Goal: Task Accomplishment & Management: Use online tool/utility

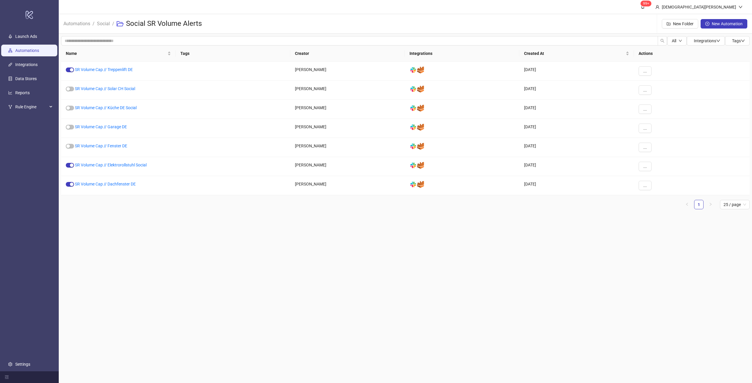
click at [31, 53] on link "Automations" at bounding box center [27, 50] width 24 height 5
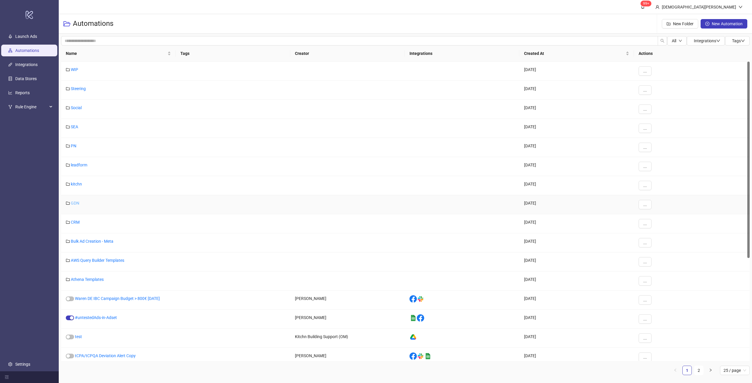
click at [78, 201] on link "GDN" at bounding box center [75, 203] width 9 height 5
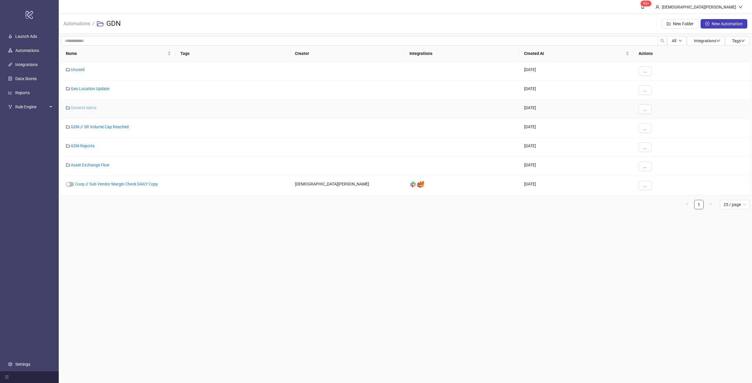
click at [88, 108] on link "General Alerts" at bounding box center [84, 107] width 26 height 5
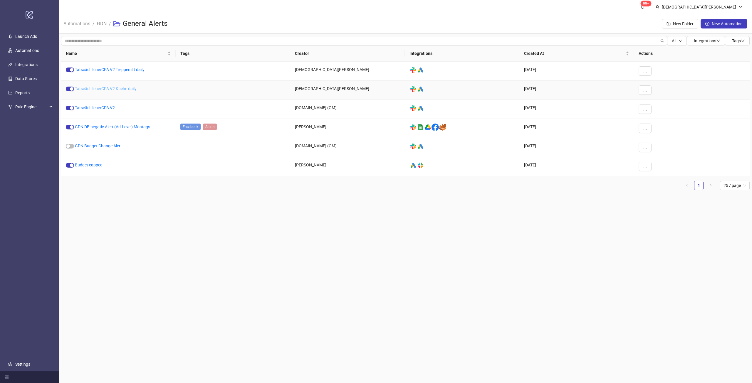
click at [122, 89] on link "TatscächlicherCPA V2 Küche daily" at bounding box center [106, 88] width 62 height 5
click at [645, 89] on span "..." at bounding box center [645, 90] width 4 height 5
click at [661, 137] on span "Duplicate" at bounding box center [658, 139] width 17 height 6
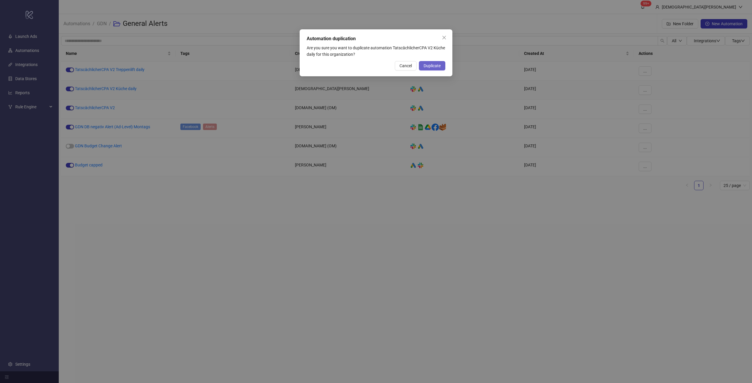
click at [439, 68] on button "Duplicate" at bounding box center [432, 65] width 26 height 9
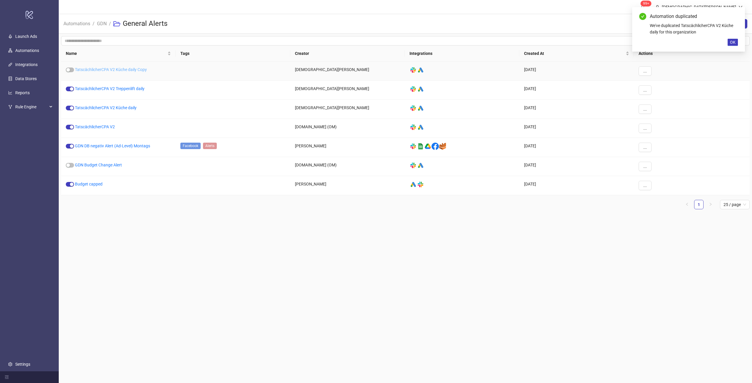
click at [125, 68] on link "TatscächlicherCPA V2 Küche daily Copy" at bounding box center [111, 69] width 72 height 5
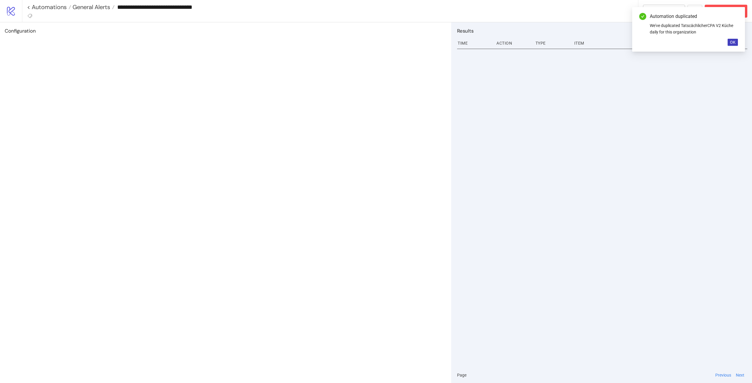
type input "**********"
click at [731, 45] on span "OK" at bounding box center [733, 42] width 6 height 5
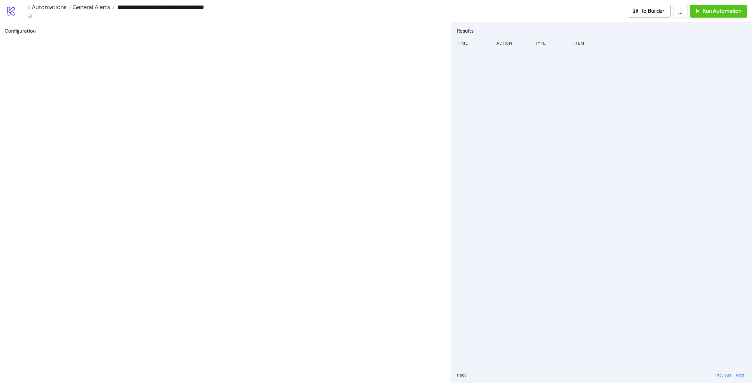
click at [649, 18] on div "**********" at bounding box center [387, 11] width 730 height 22
click at [647, 11] on span "To Builder" at bounding box center [652, 11] width 23 height 7
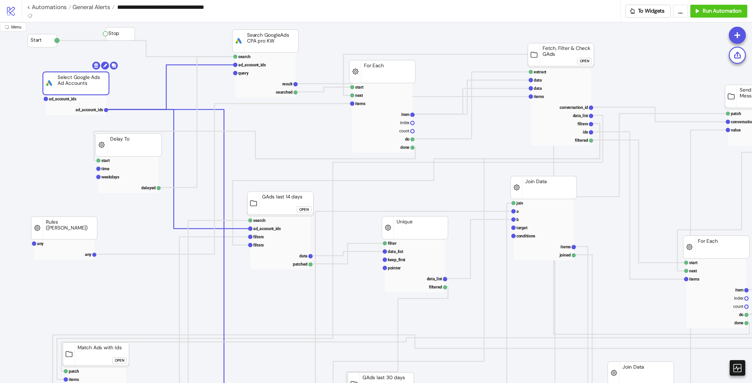
drag, startPoint x: 64, startPoint y: 88, endPoint x: 89, endPoint y: 83, distance: 25.0
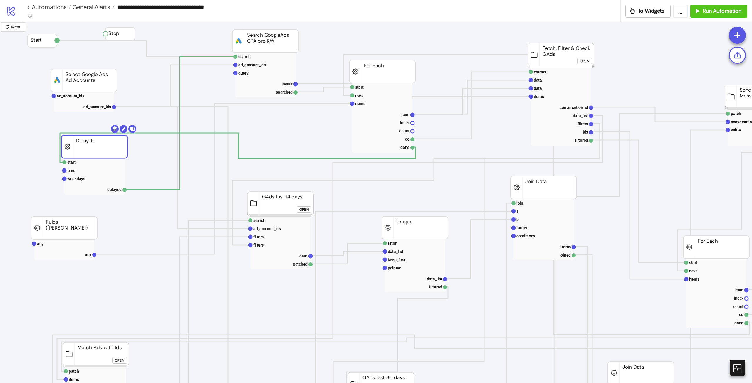
drag, startPoint x: 116, startPoint y: 147, endPoint x: 118, endPoint y: 151, distance: 4.2
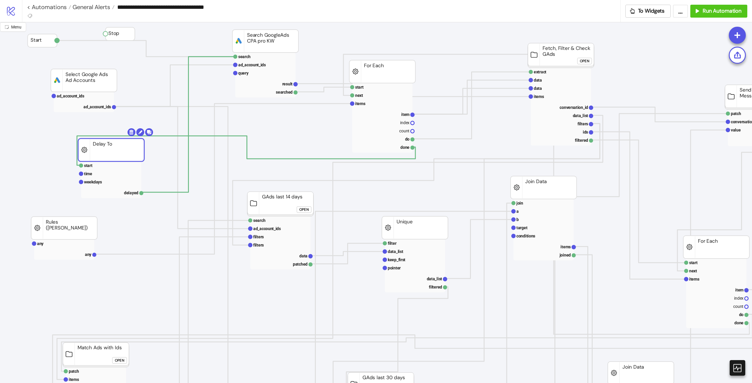
drag, startPoint x: 88, startPoint y: 227, endPoint x: 96, endPoint y: 227, distance: 7.7
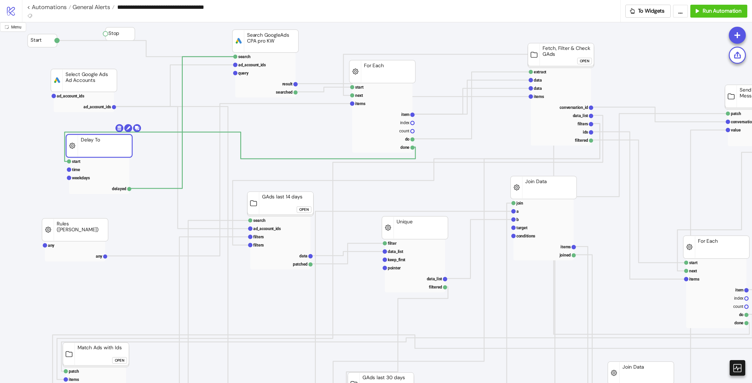
drag, startPoint x: 133, startPoint y: 147, endPoint x: 119, endPoint y: 143, distance: 14.9
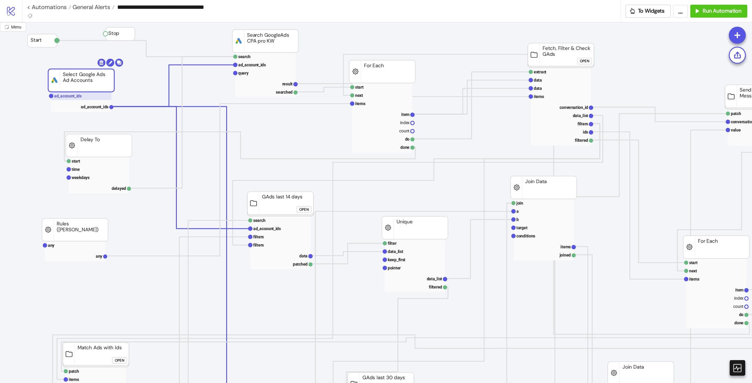
click at [76, 96] on text "ad_account_ids" at bounding box center [68, 96] width 28 height 5
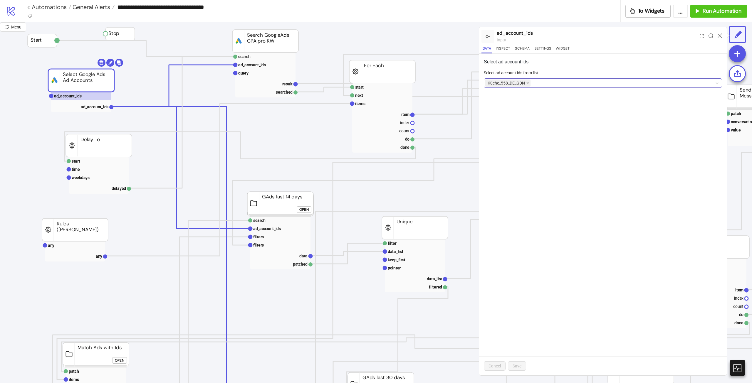
click at [528, 83] on icon "close" at bounding box center [527, 83] width 2 height 2
click at [533, 83] on div at bounding box center [600, 83] width 230 height 8
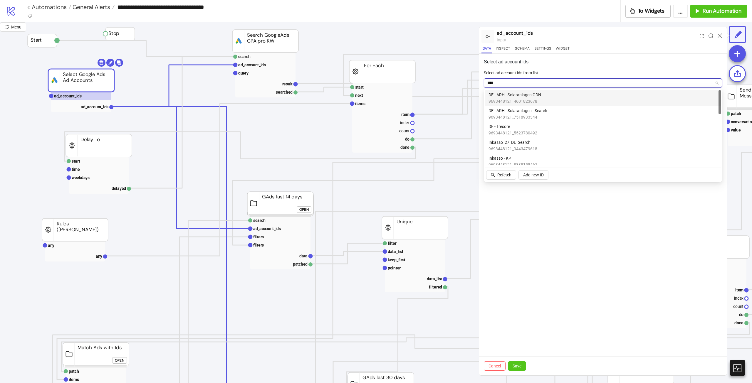
type input "*****"
click at [549, 156] on div "Solaranlagen_30_CH_GDN 9693448121_1308204178" at bounding box center [602, 161] width 229 height 13
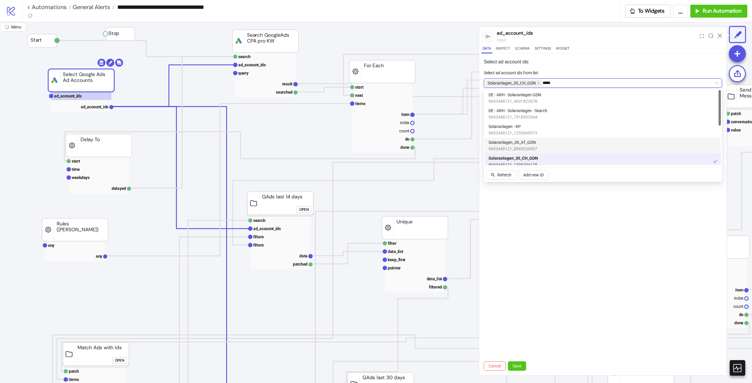
scroll to position [29, 0]
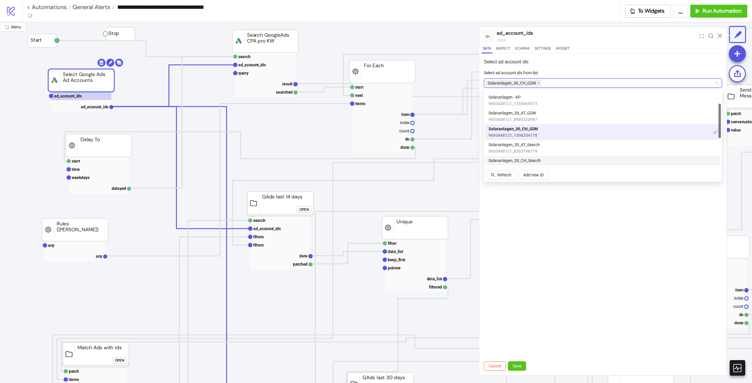
click at [563, 231] on div "Select ad account ids Select ad account ids from list Solaranlagen_30_CH_GDN so…" at bounding box center [603, 215] width 248 height 322
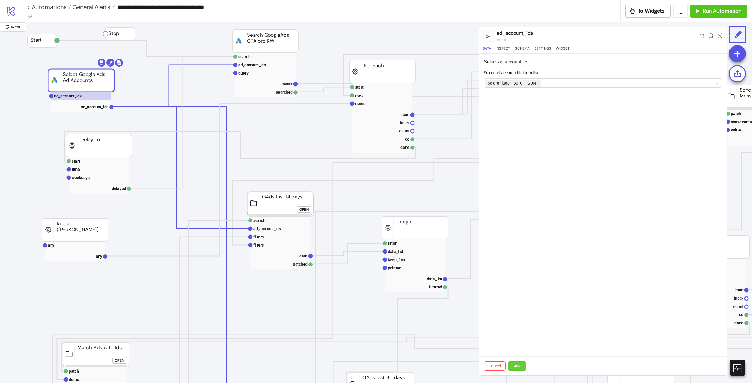
click at [523, 367] on button "Save" at bounding box center [517, 366] width 18 height 9
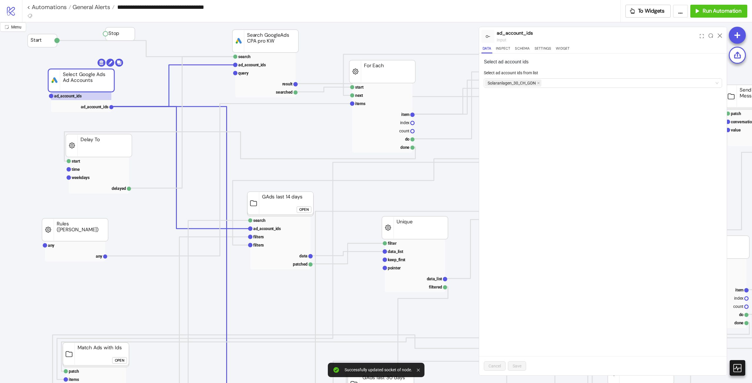
click at [718, 35] on icon at bounding box center [720, 35] width 4 height 4
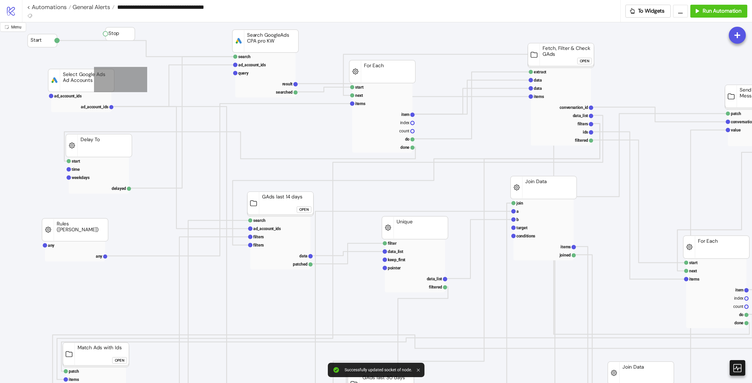
drag, startPoint x: 93, startPoint y: 68, endPoint x: 147, endPoint y: 92, distance: 58.9
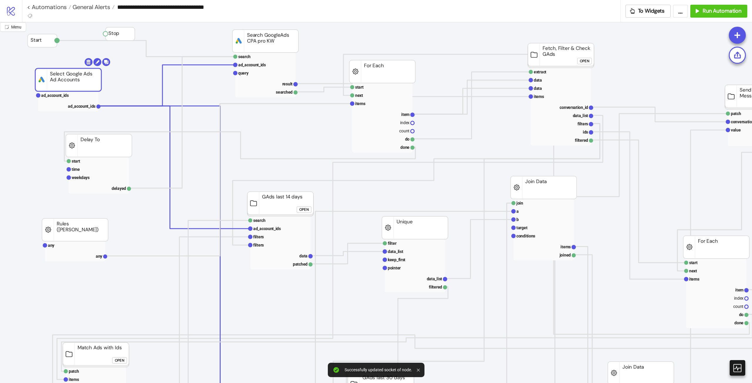
drag, startPoint x: 95, startPoint y: 88, endPoint x: 66, endPoint y: 87, distance: 28.8
click at [66, 87] on rect at bounding box center [68, 79] width 66 height 23
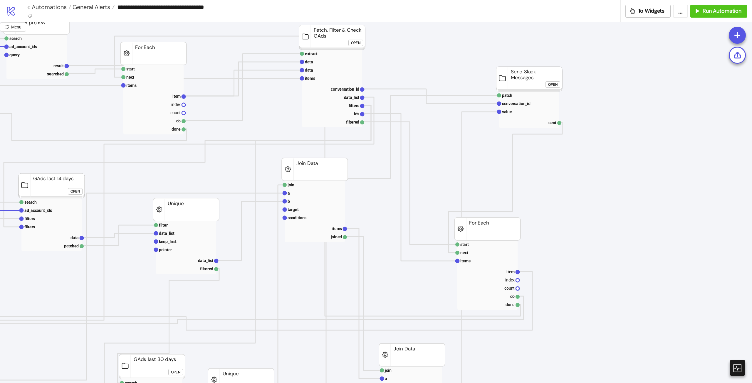
scroll to position [18, 240]
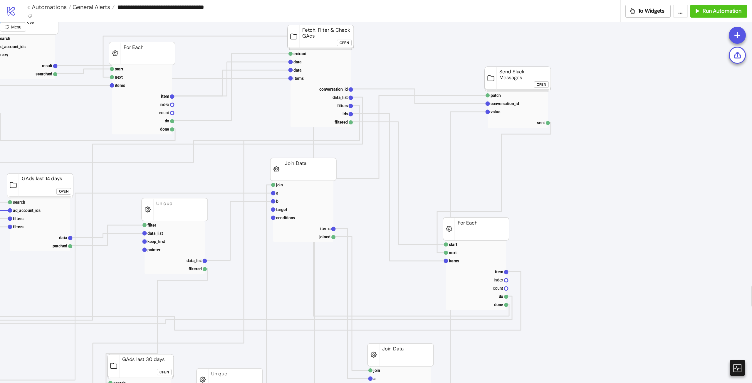
click at [540, 85] on div "Open" at bounding box center [541, 84] width 9 height 7
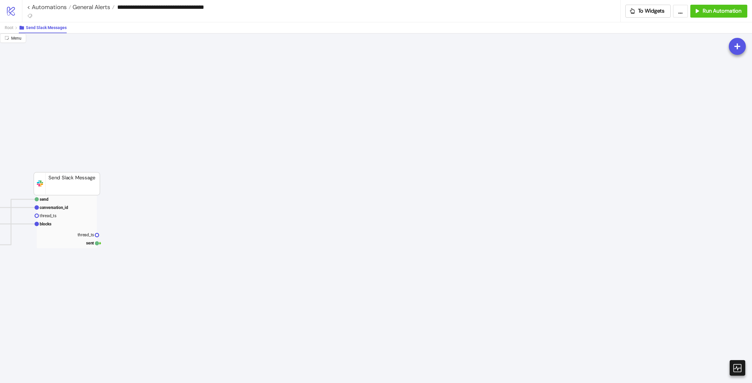
scroll to position [0, 0]
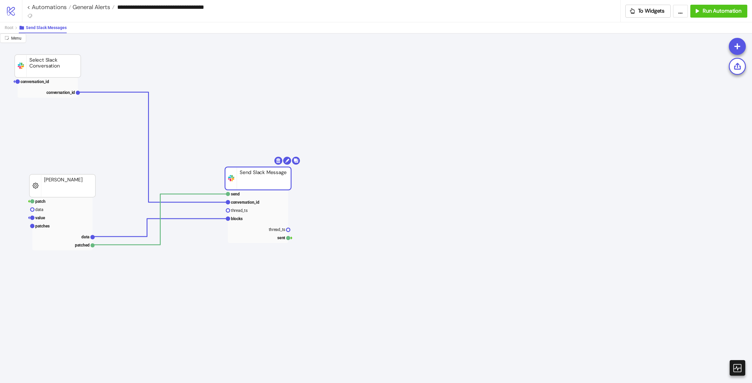
drag, startPoint x: 191, startPoint y: 182, endPoint x: 221, endPoint y: 150, distance: 44.3
click at [267, 175] on rect at bounding box center [258, 178] width 66 height 23
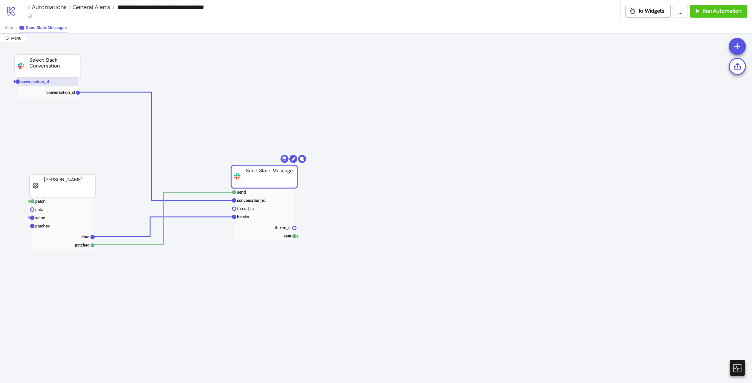
click at [54, 84] on rect at bounding box center [48, 82] width 60 height 8
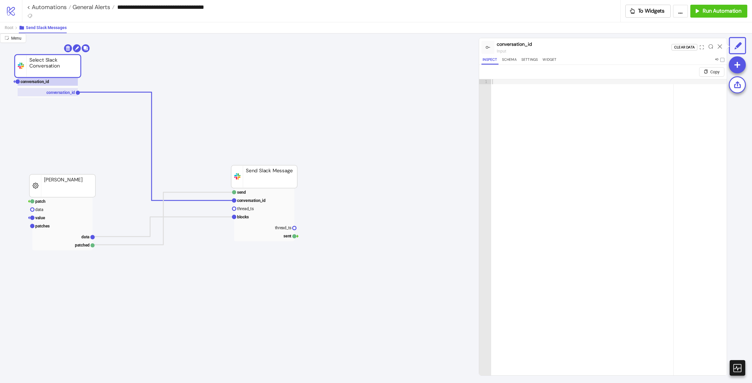
click at [72, 92] on text "conversation_id" at bounding box center [60, 92] width 28 height 5
click at [288, 199] on rect at bounding box center [264, 201] width 60 height 8
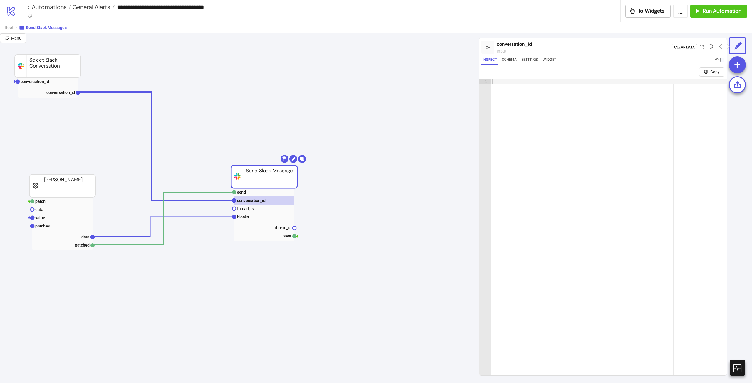
drag, startPoint x: 50, startPoint y: 89, endPoint x: 48, endPoint y: 86, distance: 4.1
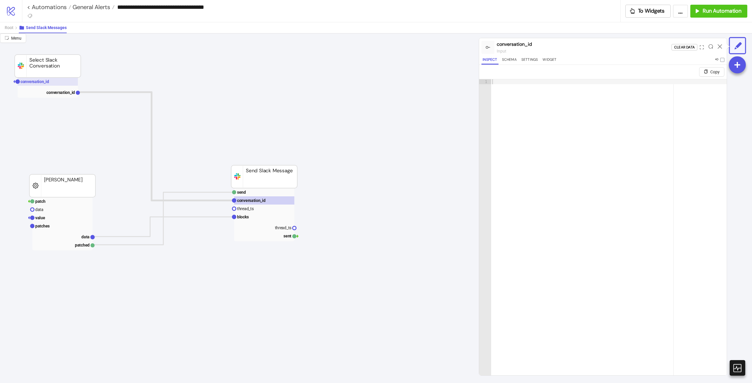
click at [48, 84] on g "conversation_id" at bounding box center [46, 82] width 64 height 8
click at [9, 27] on span "Root" at bounding box center [9, 27] width 9 height 5
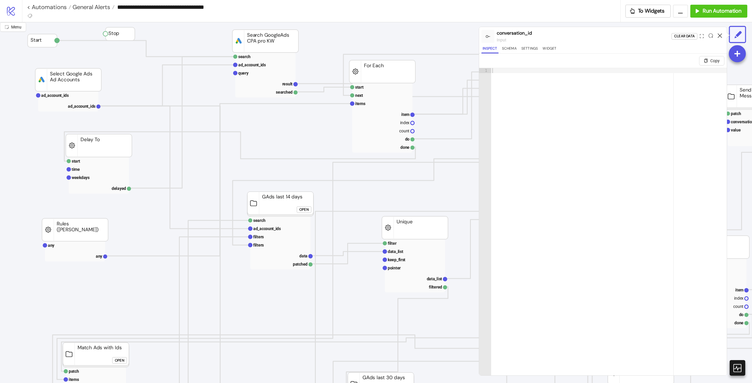
click at [720, 35] on icon at bounding box center [720, 35] width 4 height 4
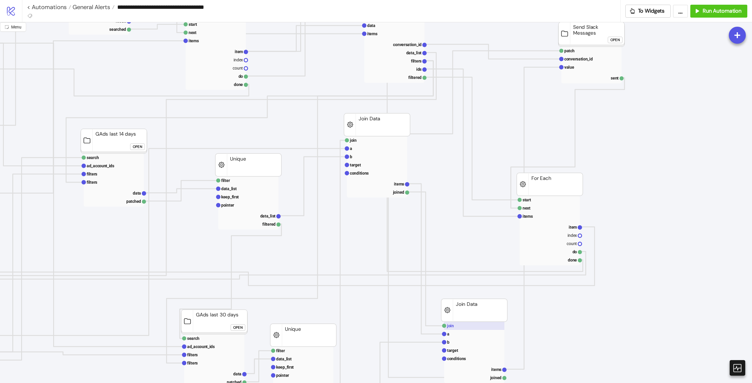
scroll to position [0, 167]
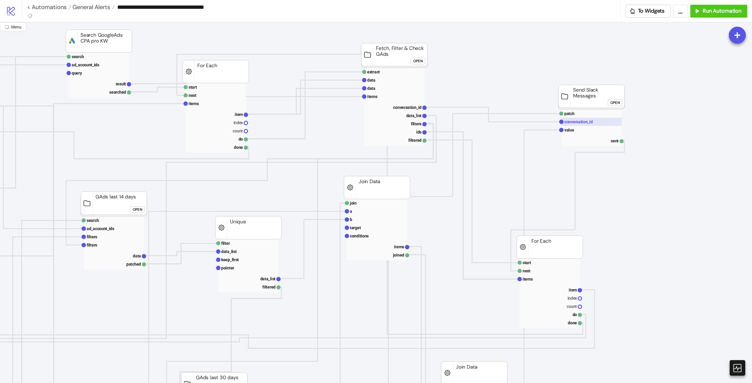
click at [587, 122] on text "conversation_id" at bounding box center [578, 122] width 28 height 5
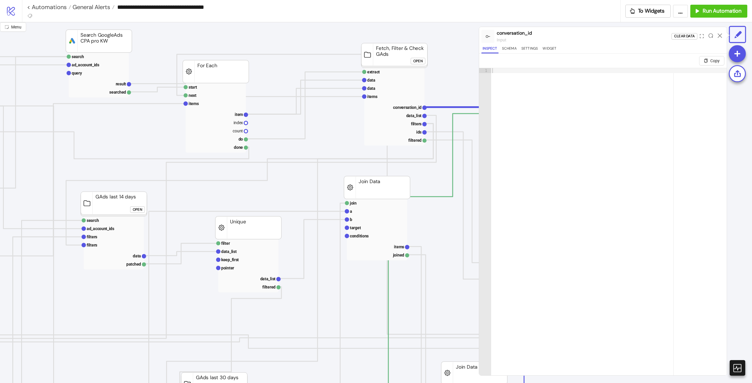
click at [388, 102] on rect at bounding box center [394, 107] width 60 height 78
click at [404, 103] on rect at bounding box center [394, 107] width 60 height 78
click at [719, 36] on icon at bounding box center [720, 35] width 4 height 4
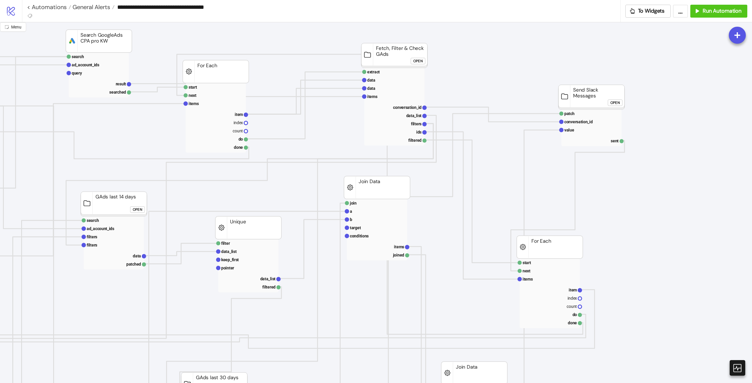
click at [219, 7] on input "**********" at bounding box center [368, 7] width 506 height 9
drag, startPoint x: 234, startPoint y: 7, endPoint x: 181, endPoint y: 9, distance: 53.8
click at [181, 9] on input "**********" at bounding box center [368, 7] width 506 height 9
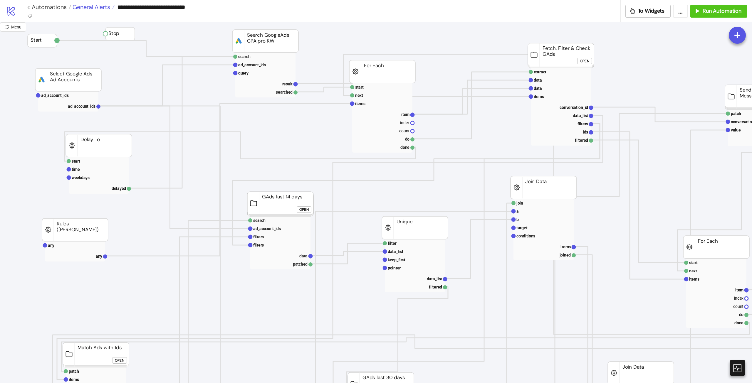
type input "**********"
click at [81, 7] on span "General Alerts" at bounding box center [90, 7] width 39 height 8
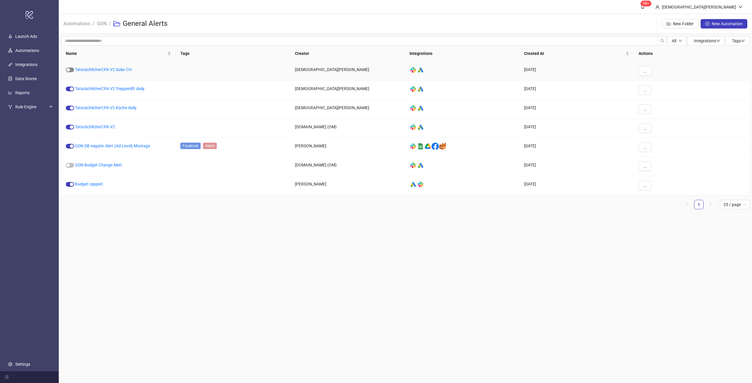
click at [73, 69] on span "button" at bounding box center [70, 70] width 8 height 5
click at [734, 41] on span "OK" at bounding box center [733, 42] width 6 height 5
click at [89, 70] on link "TatscächlicherCPA V2 Solar CH" at bounding box center [103, 69] width 57 height 5
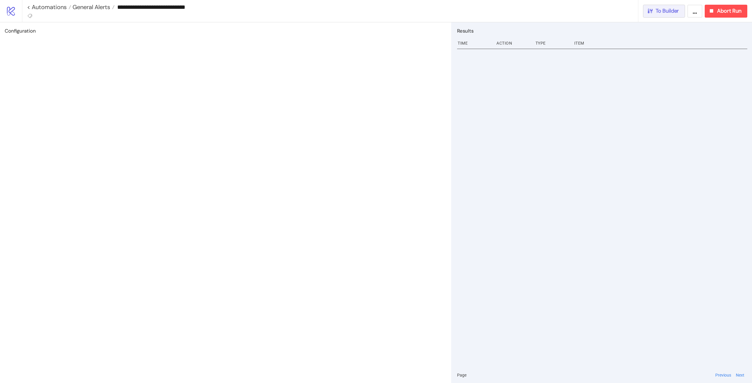
click at [652, 14] on button "To Builder" at bounding box center [664, 11] width 42 height 13
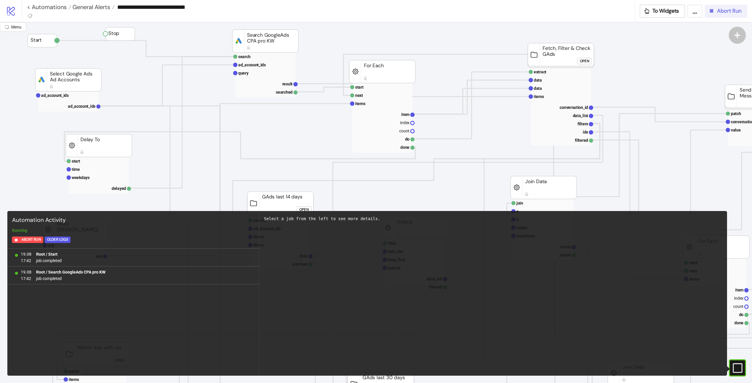
click at [738, 10] on span "Abort Run" at bounding box center [729, 11] width 24 height 7
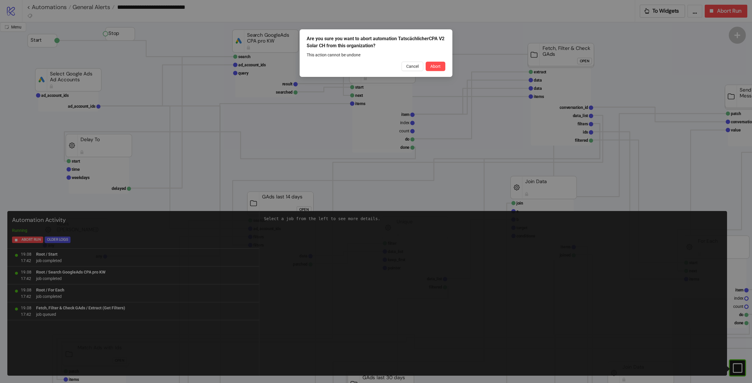
click at [446, 65] on div "Are you sure you want to abort automation TatscächlicherCPA V2 Solar CH from th…" at bounding box center [376, 53] width 153 height 48
click at [438, 64] on span "Abort" at bounding box center [435, 66] width 10 height 5
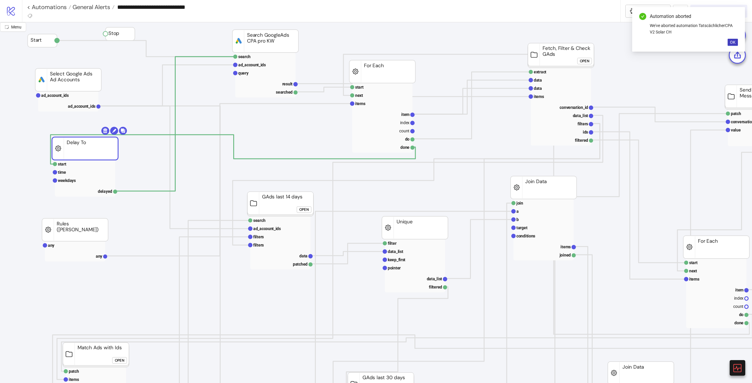
drag, startPoint x: 104, startPoint y: 147, endPoint x: 90, endPoint y: 150, distance: 14.1
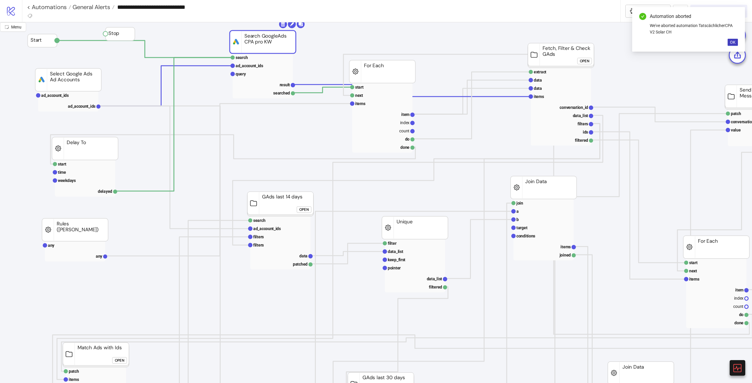
drag, startPoint x: 264, startPoint y: 35, endPoint x: 251, endPoint y: 40, distance: 13.6
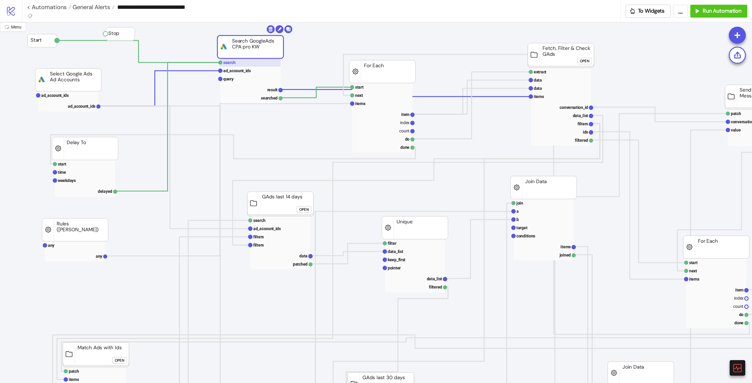
click at [236, 61] on rect at bounding box center [250, 62] width 60 height 8
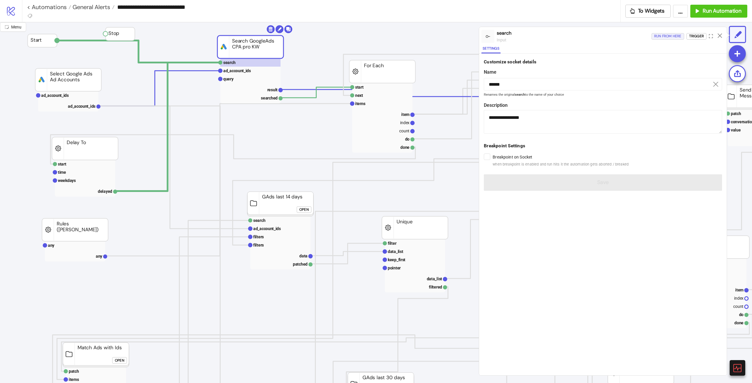
click at [669, 35] on div "Run from here" at bounding box center [667, 36] width 27 height 7
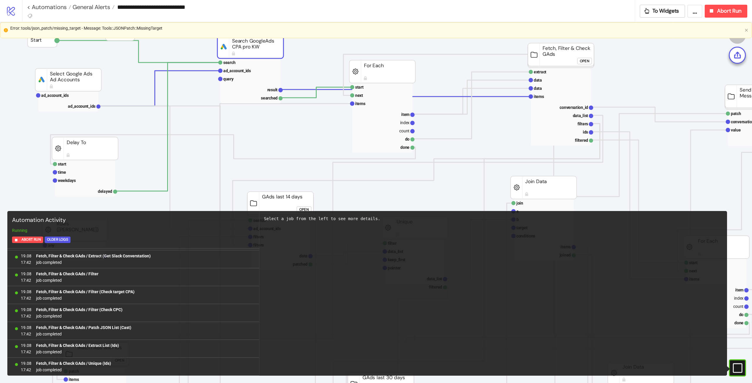
scroll to position [1396, 0]
click at [740, 364] on icon at bounding box center [737, 367] width 9 height 9
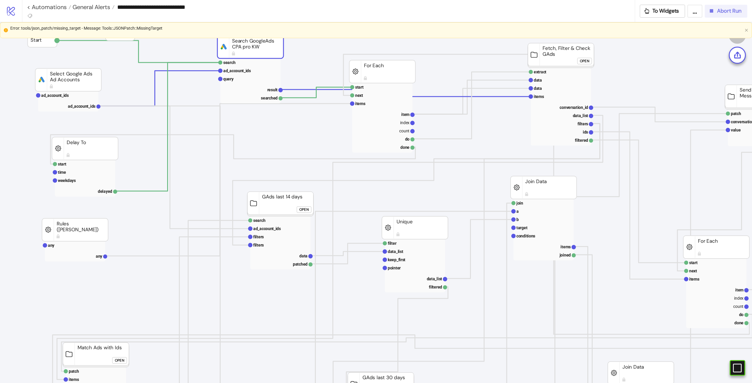
click at [718, 12] on span "Abort Run" at bounding box center [729, 11] width 24 height 7
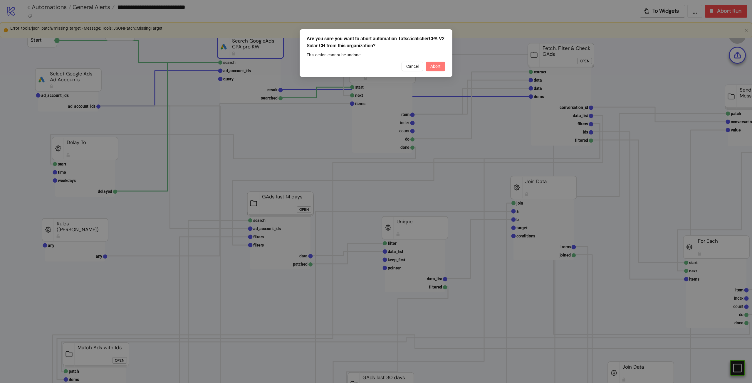
click at [441, 64] on button "Abort" at bounding box center [436, 66] width 20 height 9
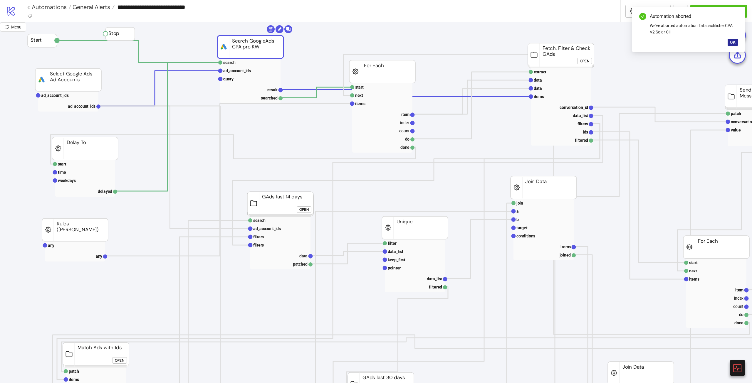
click at [732, 39] on button "OK" at bounding box center [733, 42] width 10 height 7
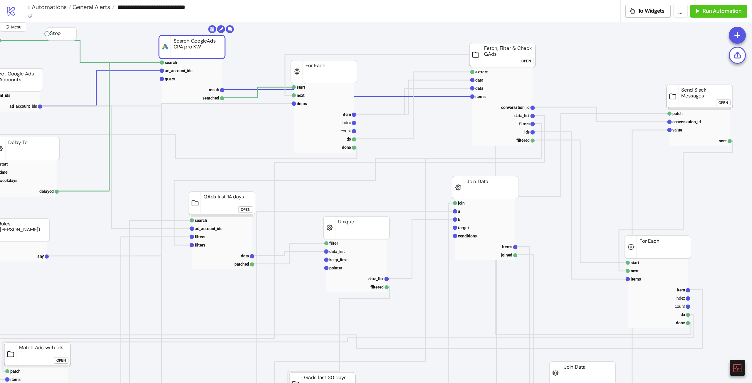
scroll to position [0, 88]
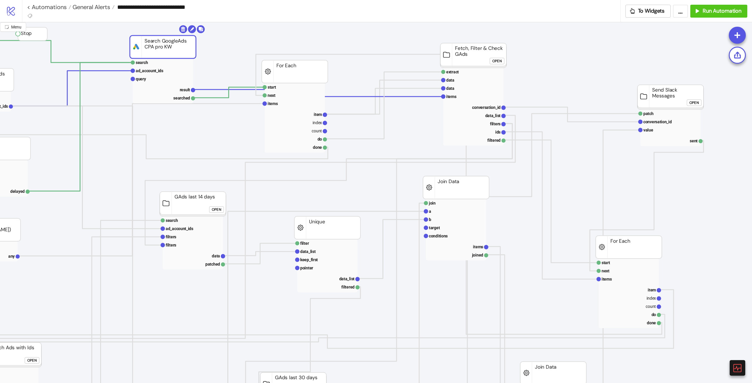
click at [698, 103] on div "Open" at bounding box center [693, 103] width 9 height 7
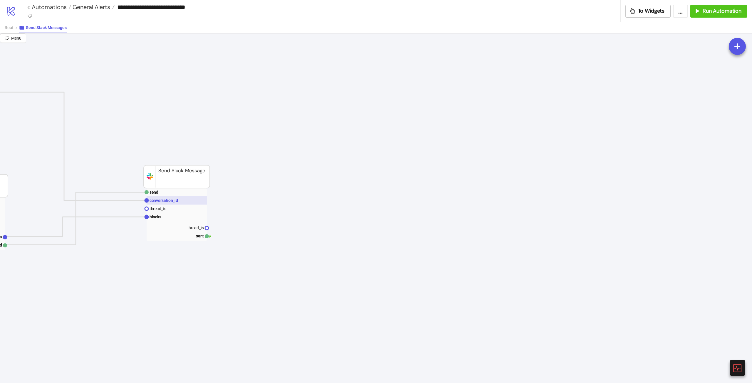
click at [185, 204] on rect at bounding box center [177, 201] width 60 height 8
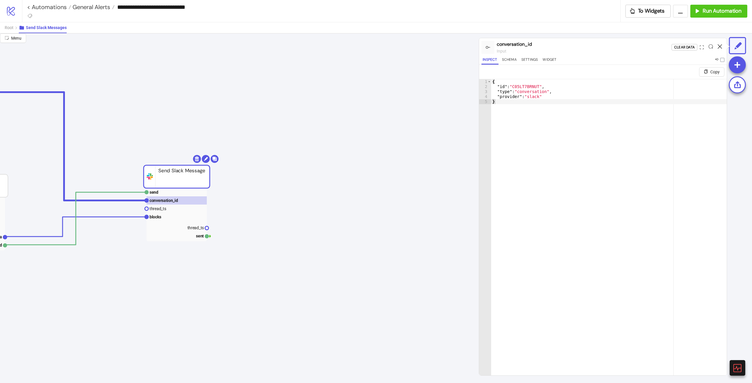
click at [718, 46] on icon at bounding box center [720, 46] width 4 height 4
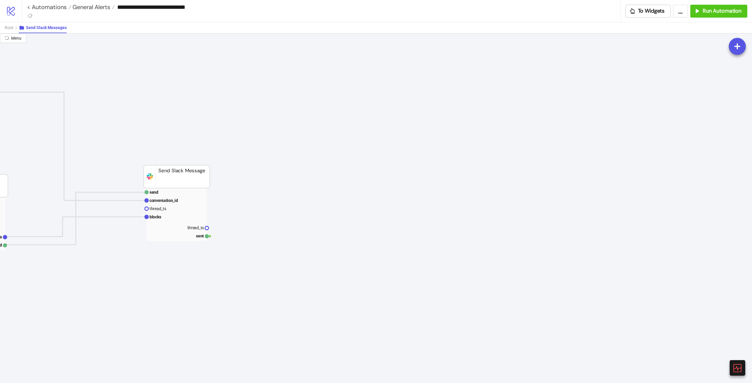
scroll to position [0, 0]
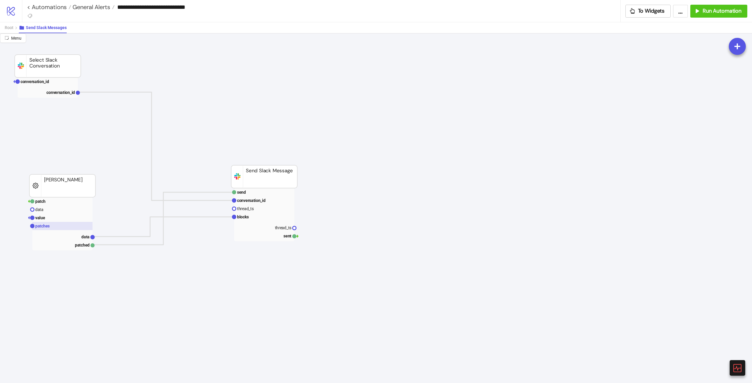
click at [56, 224] on rect at bounding box center [62, 226] width 60 height 8
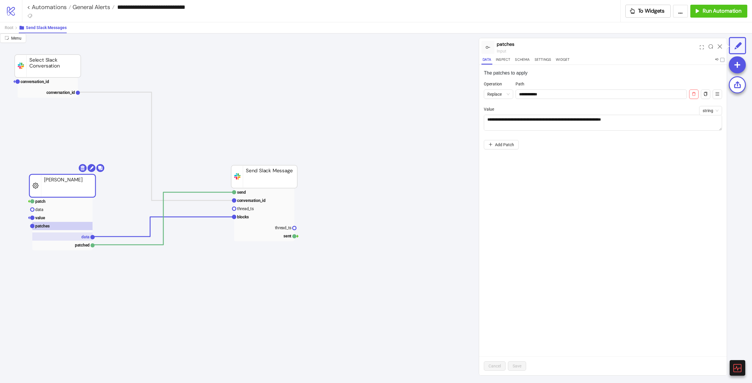
click at [78, 237] on rect at bounding box center [62, 237] width 60 height 8
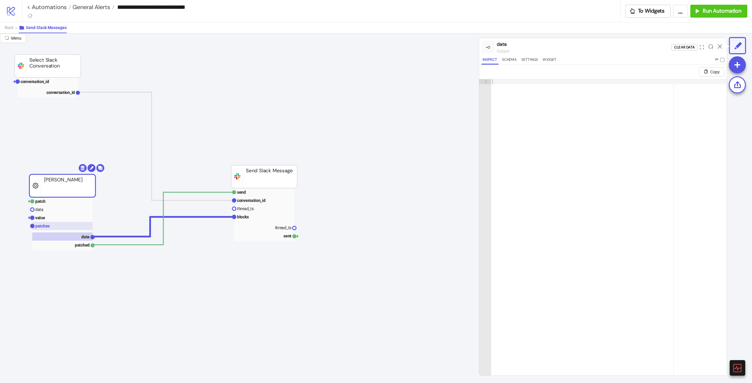
click at [38, 223] on rect at bounding box center [62, 226] width 60 height 8
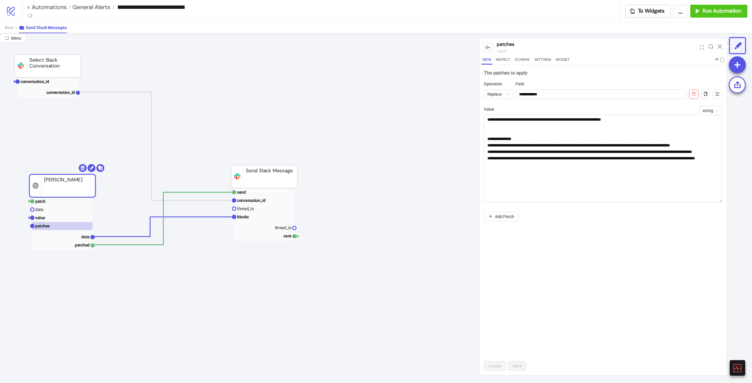
drag, startPoint x: 720, startPoint y: 129, endPoint x: 723, endPoint y: 201, distance: 72.0
click at [723, 201] on div "**********" at bounding box center [603, 220] width 248 height 311
click at [716, 46] on div at bounding box center [719, 47] width 9 height 16
click at [719, 46] on icon at bounding box center [720, 46] width 4 height 4
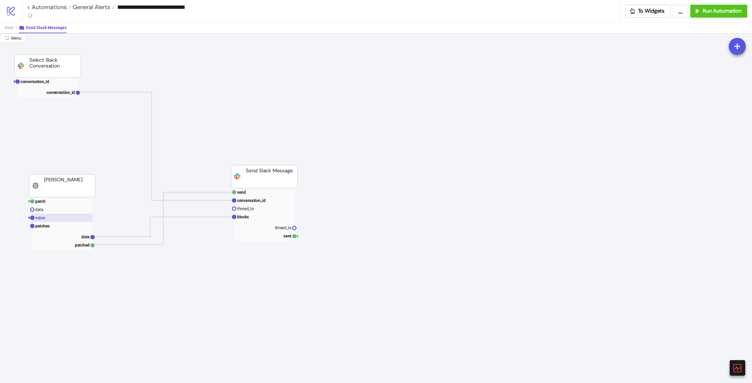
click at [72, 218] on rect at bounding box center [62, 218] width 60 height 8
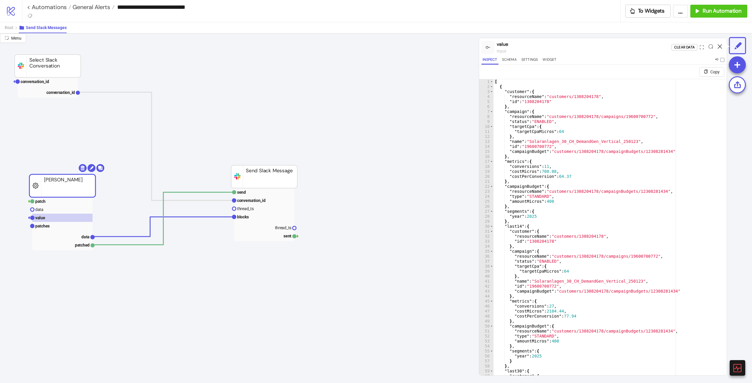
click at [720, 46] on icon at bounding box center [720, 46] width 4 height 4
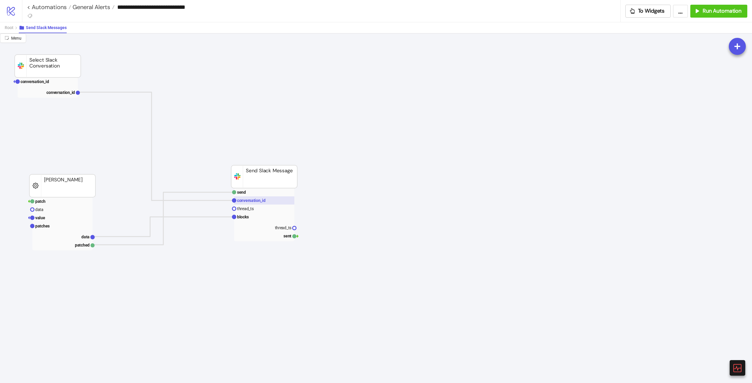
click at [271, 197] on rect at bounding box center [264, 201] width 60 height 8
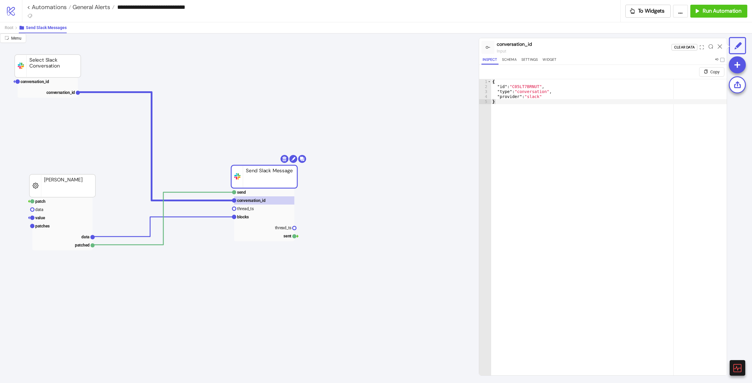
type textarea "**********"
click at [527, 85] on div "{ "id" : "C05LT7BRNUT" , "type" : "conversation" , "provider" : "slack" }" at bounding box center [609, 239] width 236 height 320
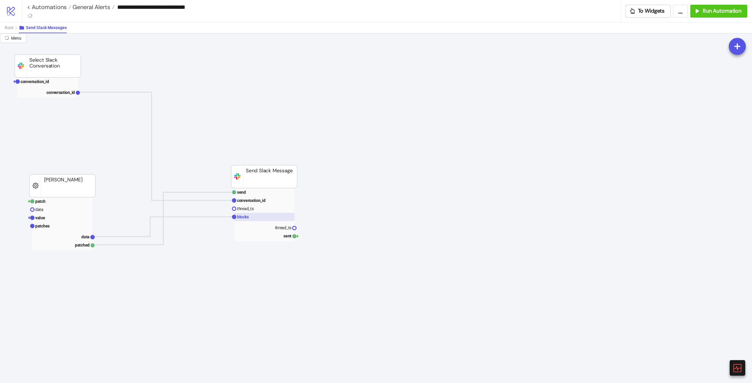
click at [258, 216] on rect at bounding box center [264, 217] width 60 height 8
click at [56, 230] on rect at bounding box center [62, 226] width 60 height 8
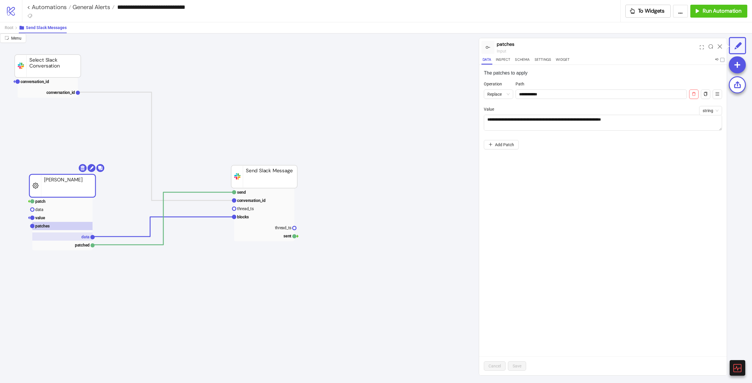
click at [79, 239] on rect at bounding box center [62, 237] width 60 height 8
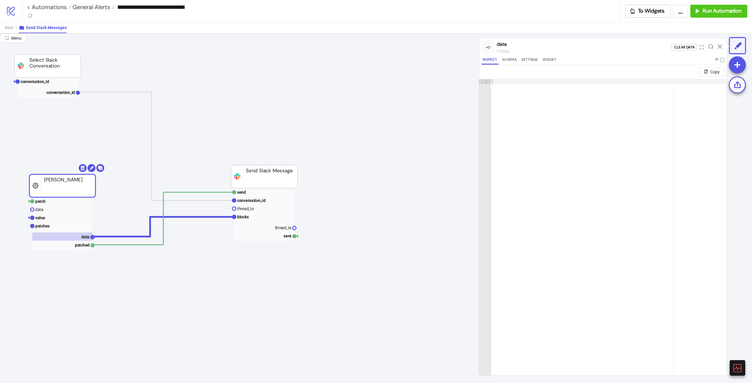
click at [80, 249] on rect at bounding box center [62, 245] width 60 height 8
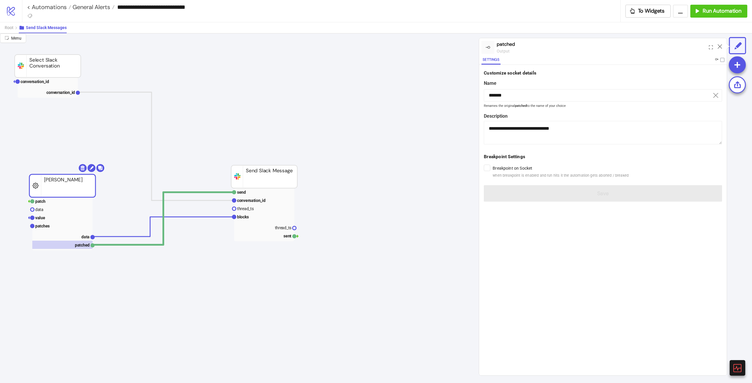
drag, startPoint x: 63, startPoint y: 202, endPoint x: 103, endPoint y: 206, distance: 40.5
click at [63, 202] on rect at bounding box center [62, 201] width 60 height 8
type input "*****"
type textarea "**********"
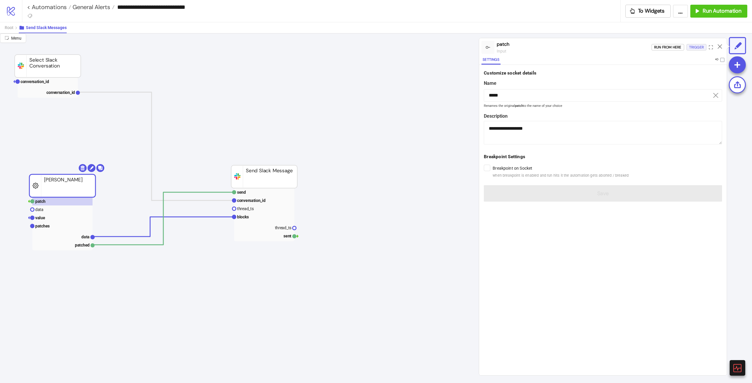
click at [698, 45] on div "Trigger" at bounding box center [696, 47] width 15 height 7
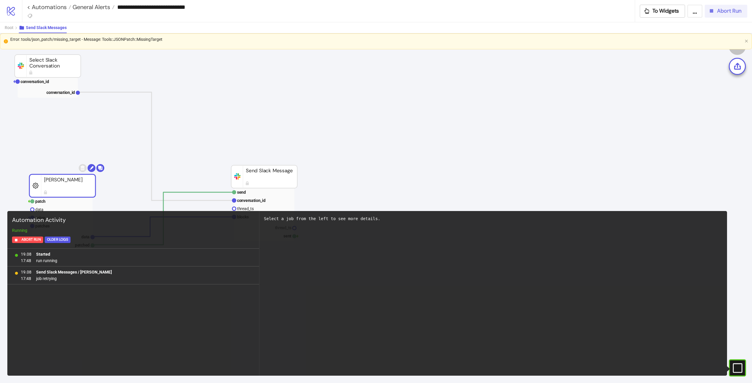
click at [726, 7] on button "Abort Run" at bounding box center [726, 11] width 43 height 13
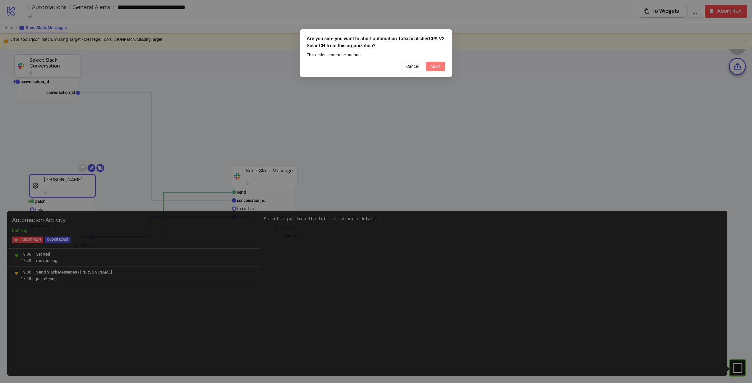
click at [443, 70] on button "Abort" at bounding box center [436, 66] width 20 height 9
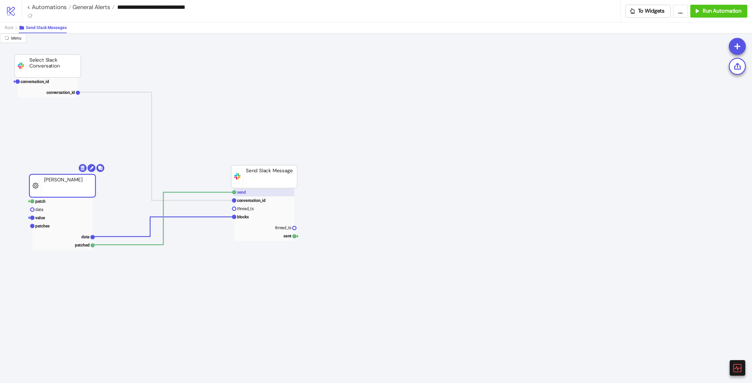
click at [277, 196] on g "send conversation_id thread_ts blocks thread_ts sent" at bounding box center [265, 214] width 66 height 53
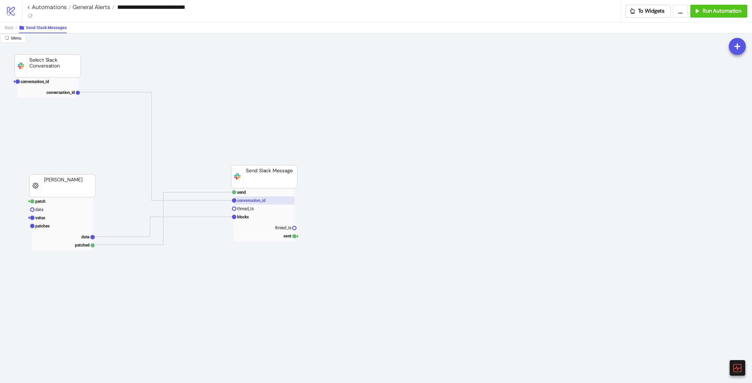
click at [284, 201] on rect at bounding box center [264, 201] width 60 height 8
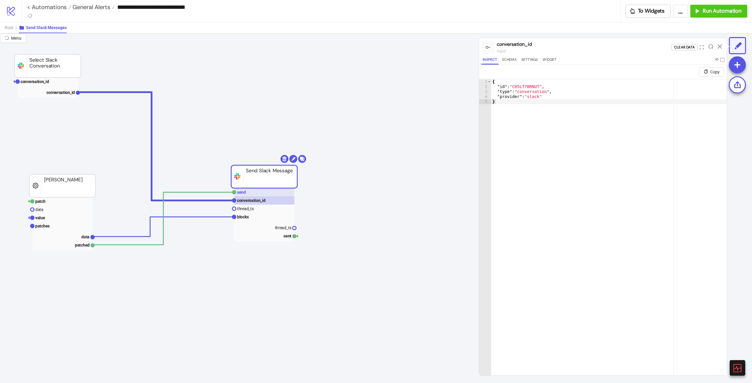
click at [287, 193] on rect at bounding box center [264, 192] width 60 height 8
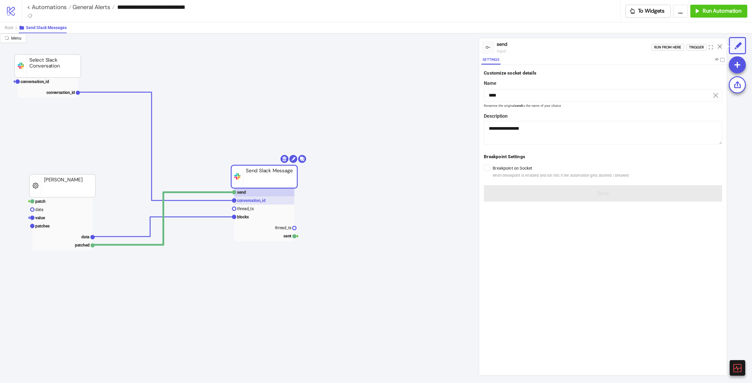
click at [282, 202] on rect at bounding box center [264, 201] width 60 height 8
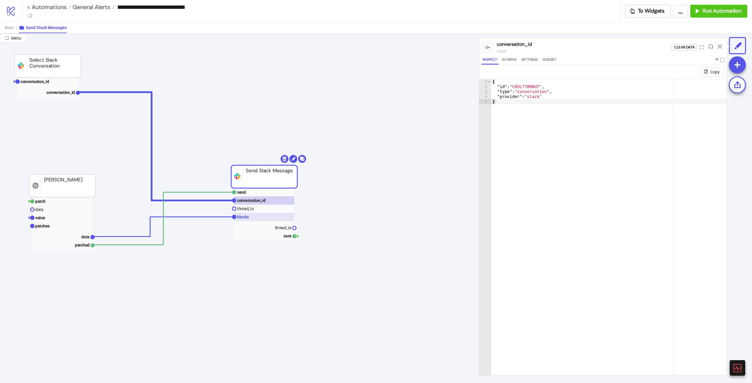
click at [261, 215] on rect at bounding box center [264, 217] width 60 height 8
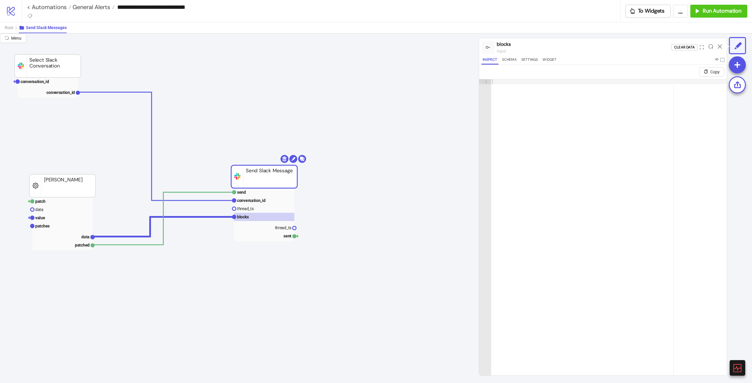
click at [88, 232] on rect at bounding box center [62, 223] width 60 height 53
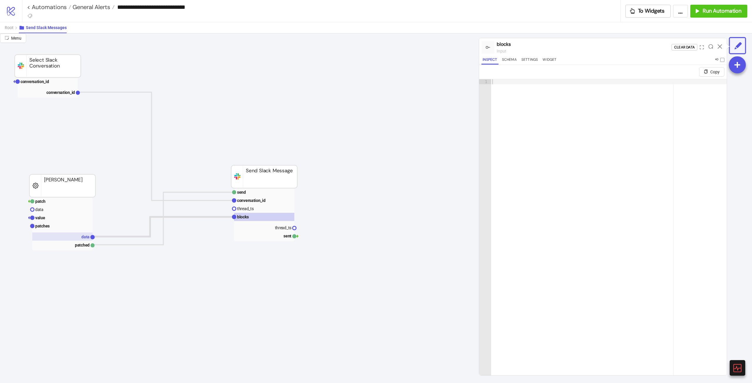
click at [79, 236] on rect at bounding box center [62, 237] width 60 height 8
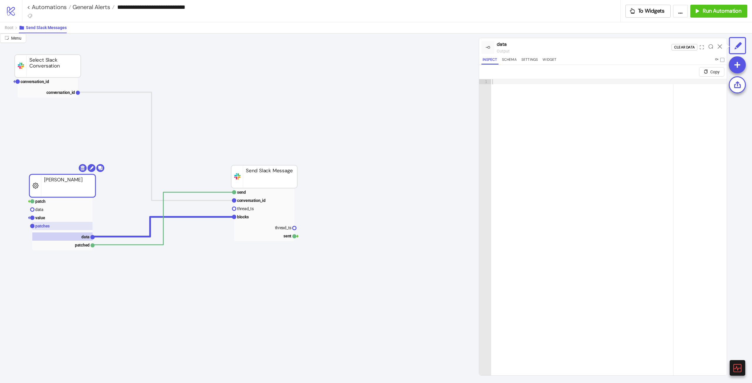
click at [53, 229] on rect at bounding box center [62, 226] width 60 height 8
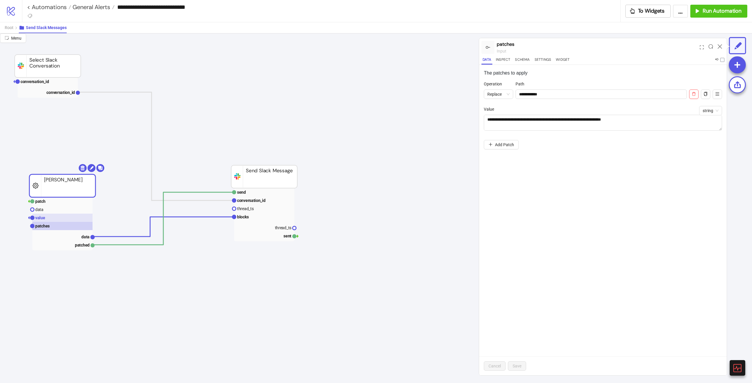
click at [63, 218] on rect at bounding box center [62, 218] width 60 height 8
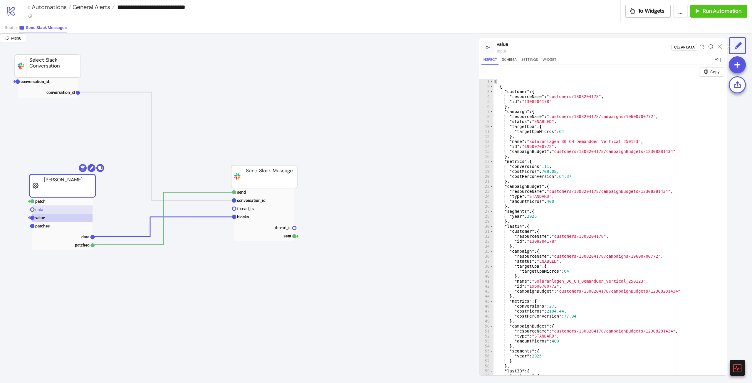
click at [61, 210] on rect at bounding box center [62, 210] width 60 height 8
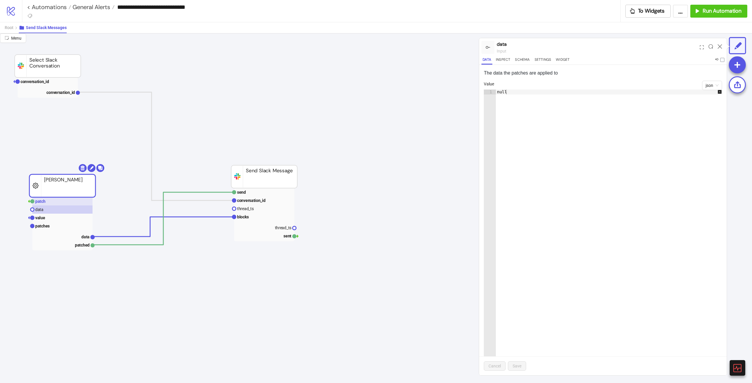
click at [66, 201] on rect at bounding box center [62, 201] width 60 height 8
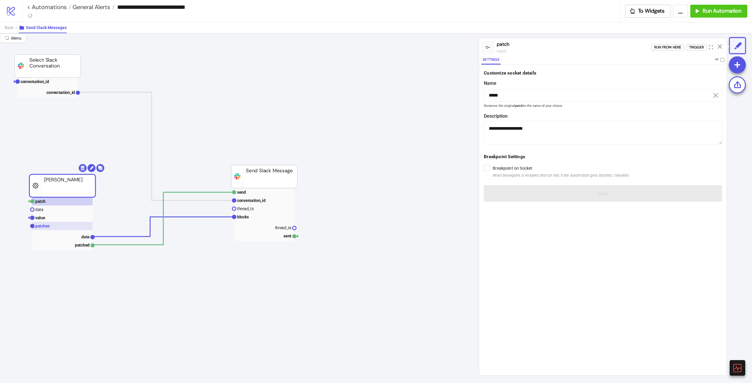
click at [62, 225] on rect at bounding box center [62, 226] width 60 height 8
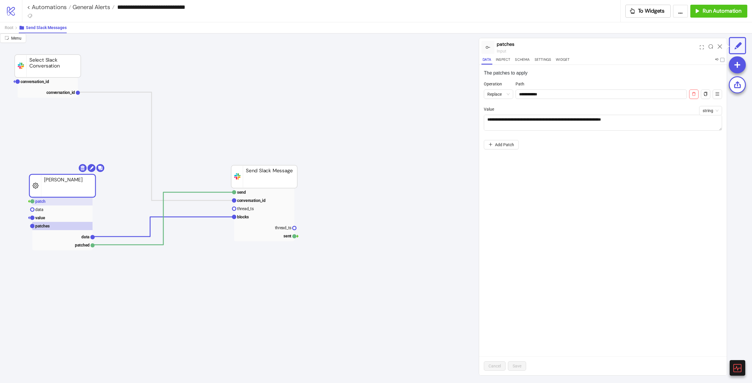
click at [74, 203] on rect at bounding box center [62, 201] width 60 height 8
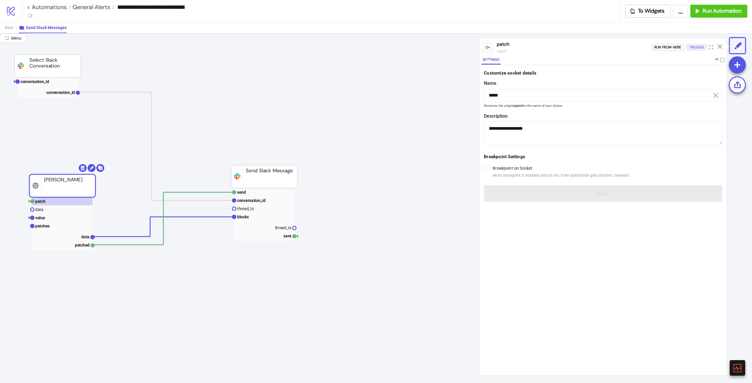
click at [698, 49] on div "Trigger" at bounding box center [696, 47] width 15 height 7
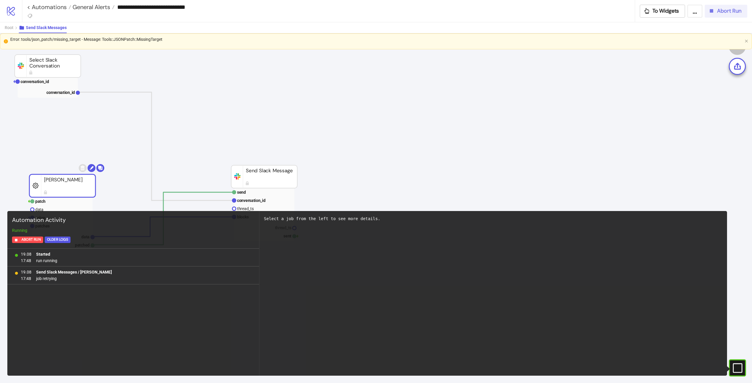
click at [731, 14] on span "Abort Run" at bounding box center [729, 11] width 24 height 7
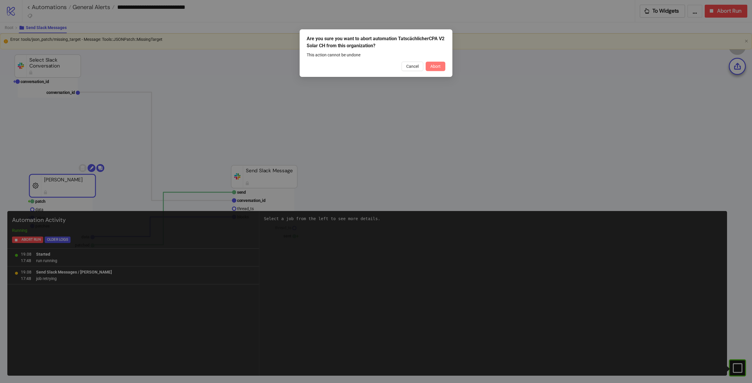
click at [445, 67] on button "Abort" at bounding box center [436, 66] width 20 height 9
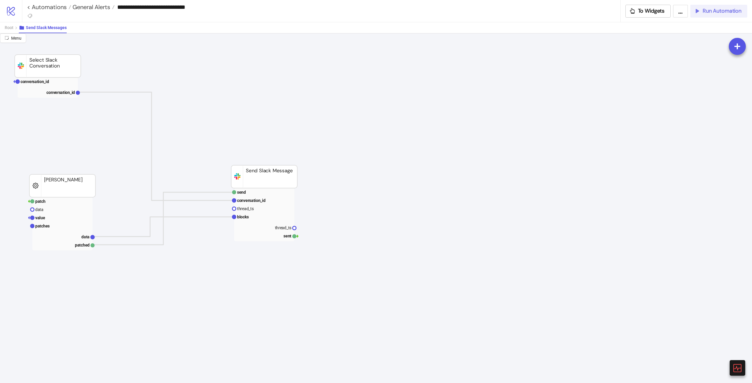
drag, startPoint x: 419, startPoint y: 85, endPoint x: 163, endPoint y: 58, distance: 257.0
click at [47, 10] on link "< Automations" at bounding box center [49, 7] width 44 height 6
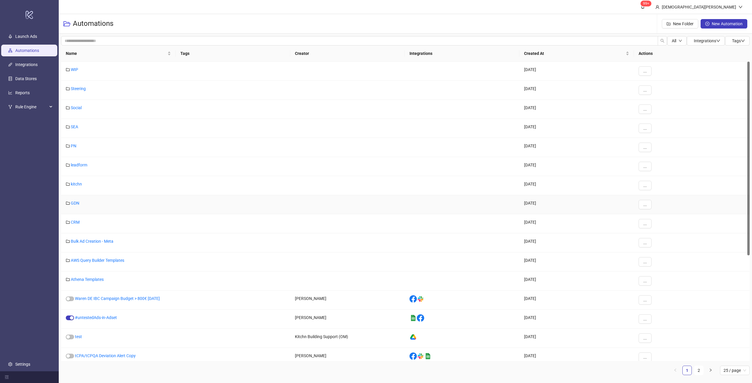
click at [76, 205] on link "GDN" at bounding box center [75, 203] width 9 height 5
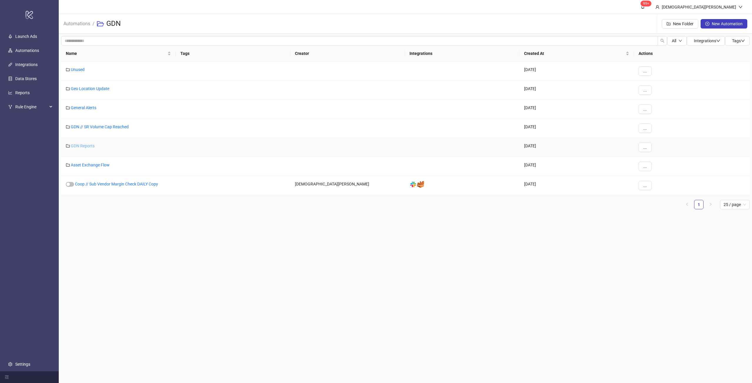
click at [89, 147] on link "GDN Reports" at bounding box center [83, 146] width 24 height 5
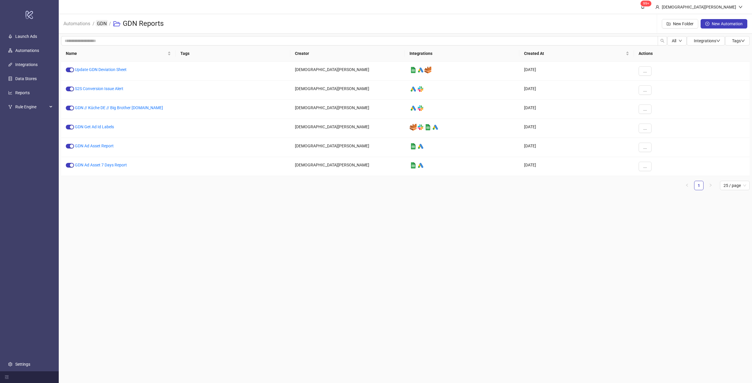
click at [98, 25] on link "GDN" at bounding box center [102, 23] width 12 height 6
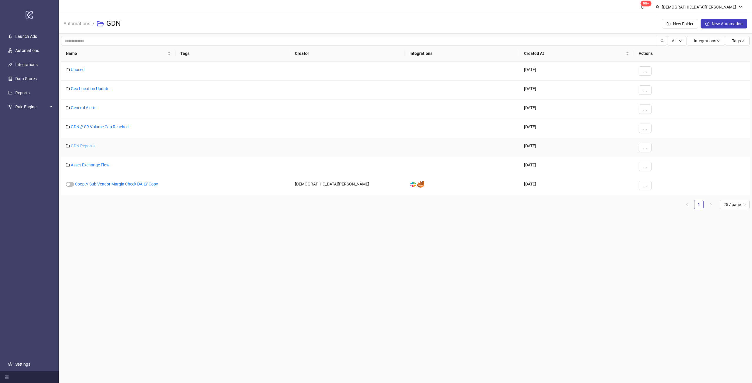
click at [82, 144] on link "GDN Reports" at bounding box center [83, 146] width 24 height 5
click at [87, 105] on link "General Alerts" at bounding box center [84, 107] width 26 height 5
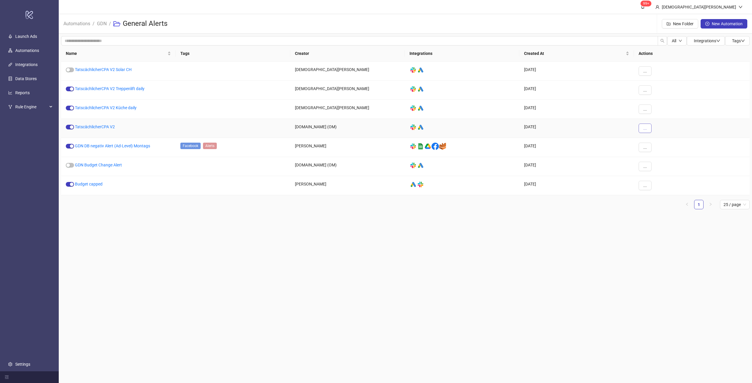
click at [642, 128] on button "..." at bounding box center [645, 128] width 13 height 9
click at [649, 181] on li "Duplicate" at bounding box center [655, 177] width 31 height 9
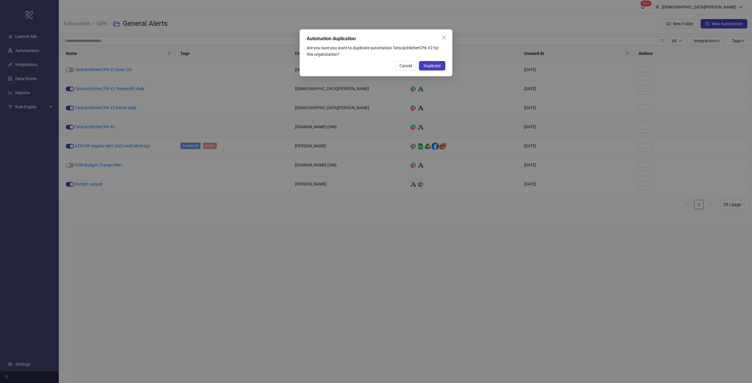
click at [446, 71] on div "Automation duplication Are you sure you want to duplicate automation Tatscächli…" at bounding box center [376, 52] width 153 height 47
click at [445, 70] on div "Automation duplication Are you sure you want to duplicate automation Tatscächli…" at bounding box center [376, 52] width 153 height 47
click at [439, 65] on span "Duplicate" at bounding box center [432, 65] width 17 height 5
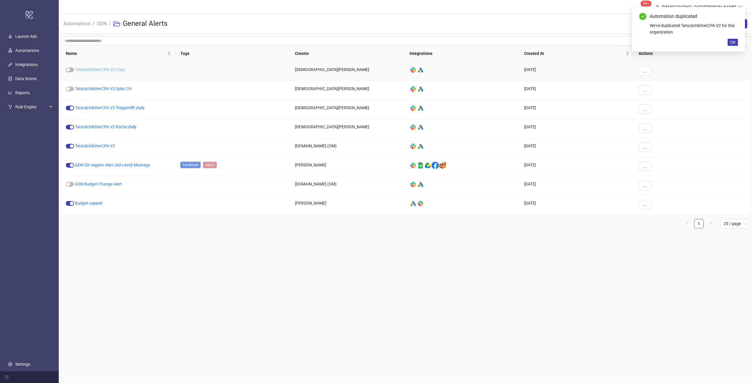
click at [111, 69] on link "TatscächlicherCPA V2 Copy" at bounding box center [100, 69] width 50 height 5
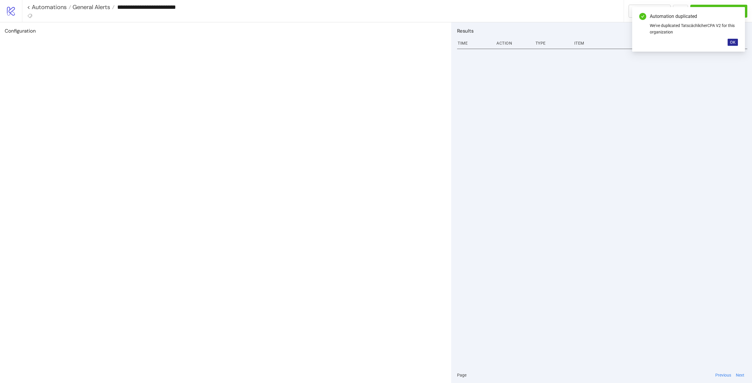
click at [731, 44] on span "OK" at bounding box center [733, 42] width 6 height 5
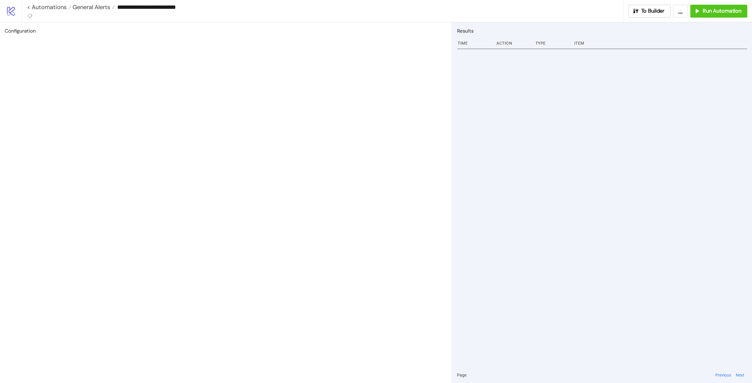
drag, startPoint x: 181, startPoint y: 8, endPoint x: 299, endPoint y: 16, distance: 119.0
click at [218, 10] on input "**********" at bounding box center [369, 7] width 509 height 9
type input "**********"
click at [604, 107] on div at bounding box center [602, 207] width 290 height 320
click at [629, 12] on button "To Builder" at bounding box center [650, 11] width 42 height 13
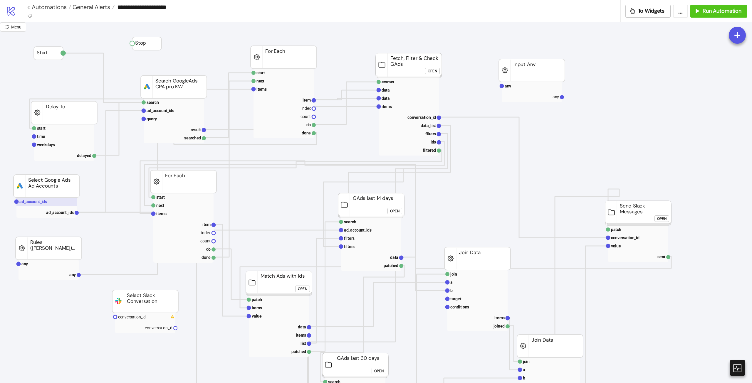
click at [40, 202] on text "ad_account_ids" at bounding box center [33, 201] width 28 height 5
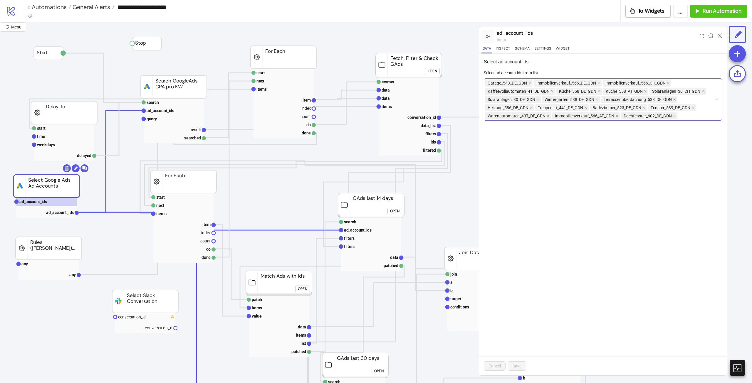
click at [529, 82] on icon "close" at bounding box center [529, 83] width 3 height 3
click at [549, 83] on icon "close" at bounding box center [549, 83] width 3 height 3
click at [550, 83] on icon "close" at bounding box center [550, 83] width 2 height 2
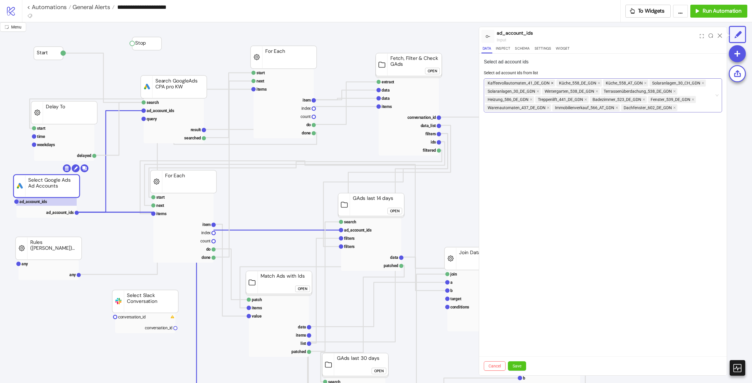
click at [551, 82] on icon "close" at bounding box center [552, 83] width 2 height 2
click at [528, 82] on icon "close" at bounding box center [527, 83] width 3 height 3
click at [594, 84] on icon "close" at bounding box center [595, 83] width 2 height 2
click at [596, 84] on icon "close" at bounding box center [597, 83] width 3 height 3
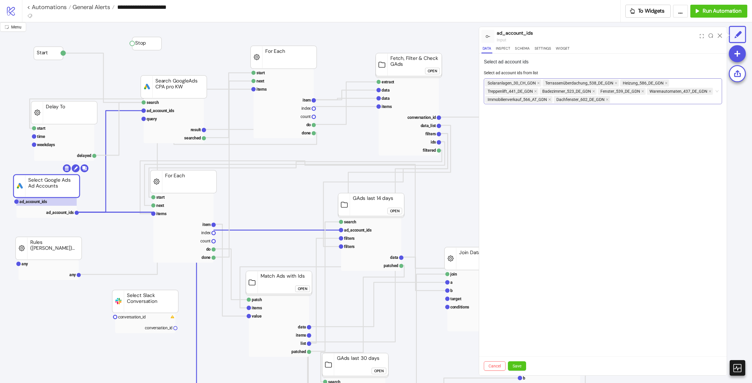
click at [596, 84] on span "Terrassenüberdachung_538_DE_GDN" at bounding box center [579, 83] width 68 height 6
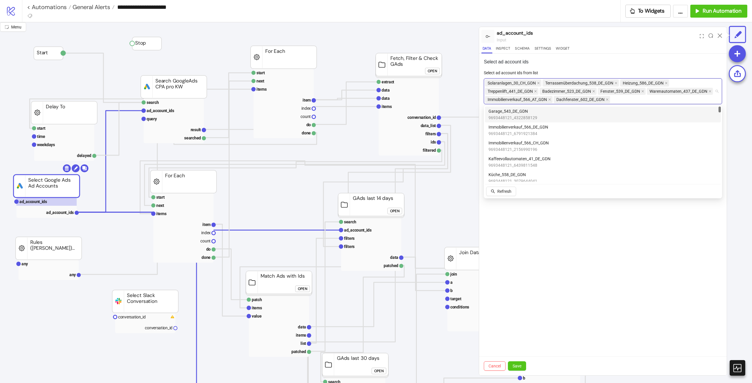
click at [610, 83] on span "Terrassenüberdachung_538_DE_GDN" at bounding box center [579, 83] width 68 height 6
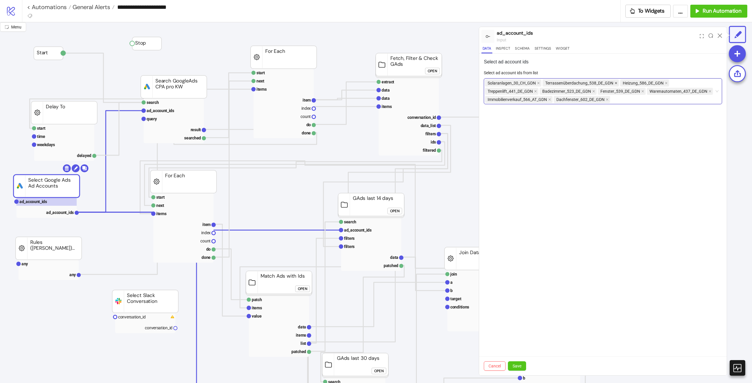
click at [614, 83] on icon "close" at bounding box center [615, 83] width 3 height 3
click at [591, 82] on span "Heizung_586_DE_GDN" at bounding box center [567, 83] width 49 height 7
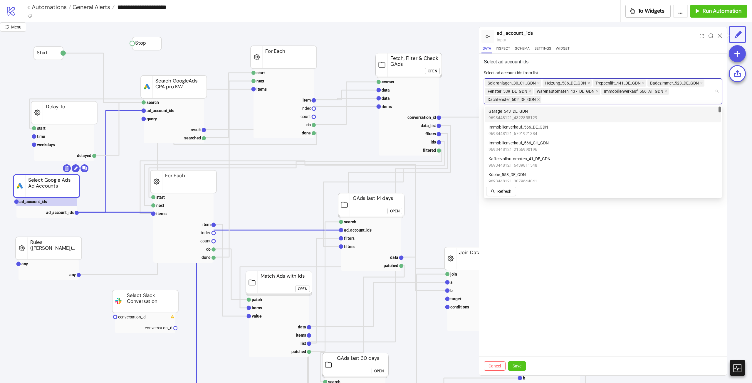
click at [588, 83] on icon "close" at bounding box center [588, 83] width 3 height 3
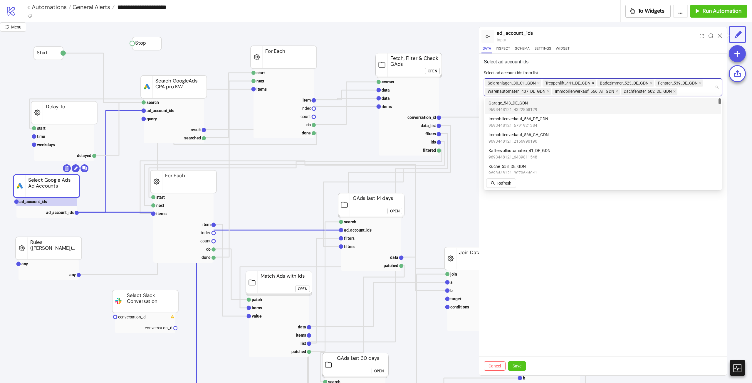
click at [594, 84] on icon "close" at bounding box center [593, 83] width 3 height 3
click at [597, 83] on icon "close" at bounding box center [596, 83] width 3 height 3
click at [588, 83] on icon "close" at bounding box center [587, 83] width 2 height 2
click at [604, 82] on icon "close" at bounding box center [605, 83] width 3 height 3
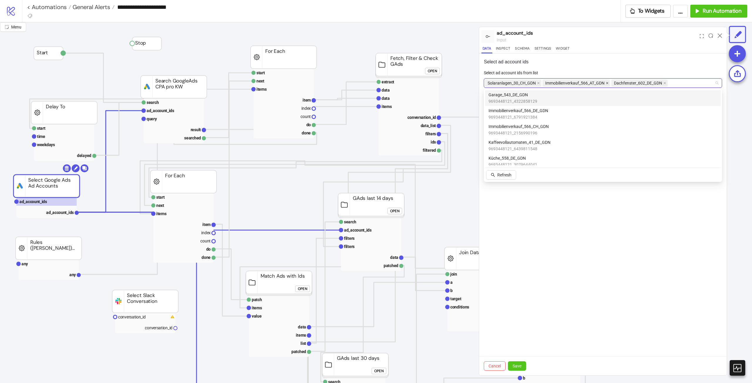
click at [607, 83] on icon "close" at bounding box center [607, 83] width 3 height 3
click at [596, 84] on icon "close" at bounding box center [596, 83] width 3 height 3
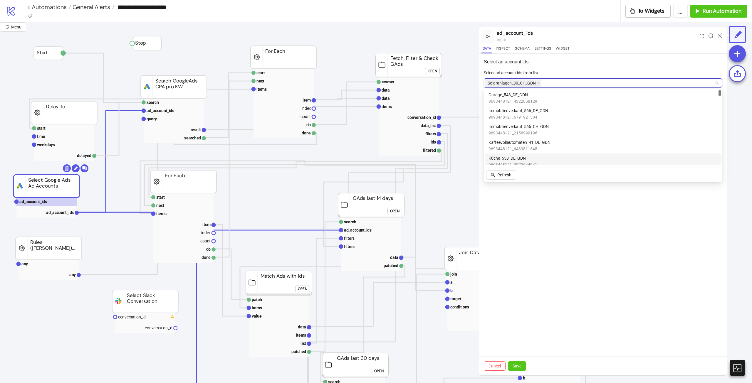
click at [639, 236] on div "Select ad account ids Select ad account ids from list Solaranlagen_30_CH_GDN Ca…" at bounding box center [603, 215] width 248 height 322
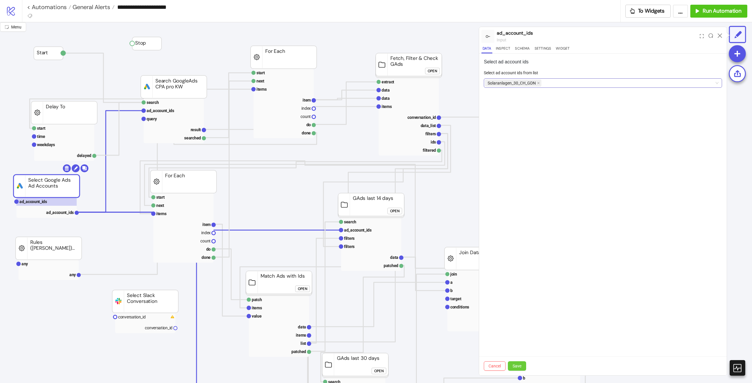
click at [521, 368] on span "Save" at bounding box center [517, 366] width 9 height 5
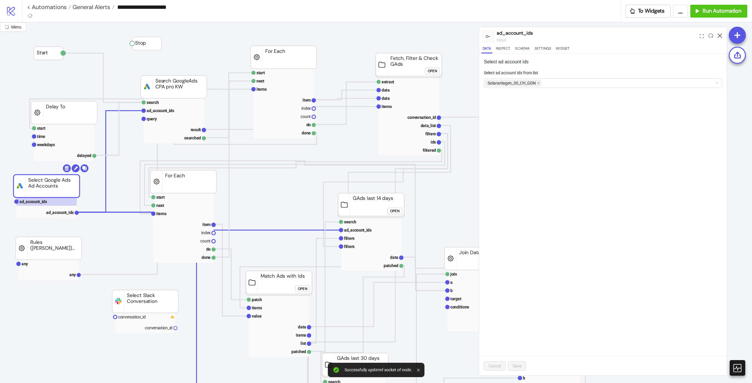
click at [718, 36] on icon at bounding box center [720, 35] width 4 height 4
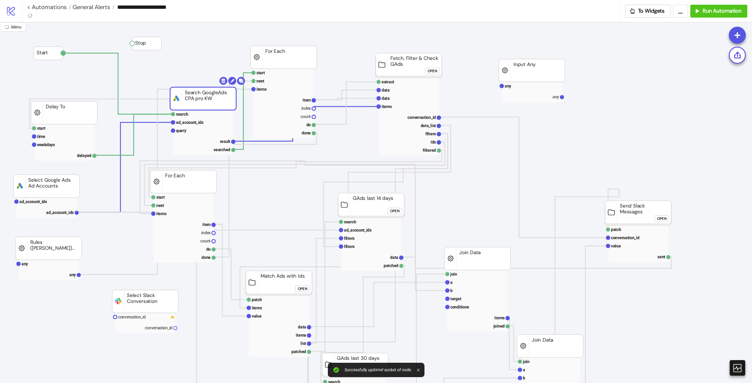
drag, startPoint x: 175, startPoint y: 84, endPoint x: 187, endPoint y: 93, distance: 14.6
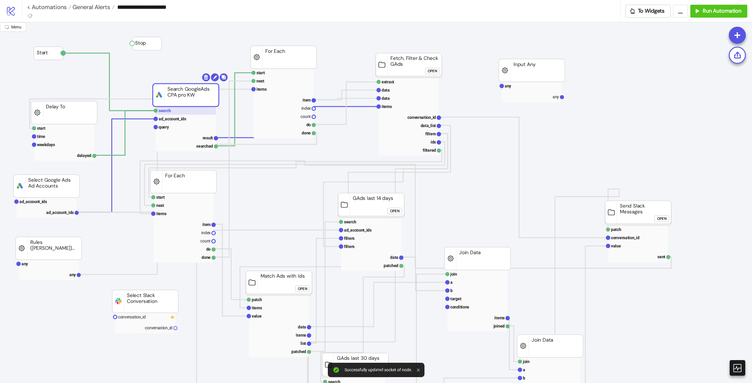
click at [181, 112] on rect at bounding box center [186, 111] width 60 height 8
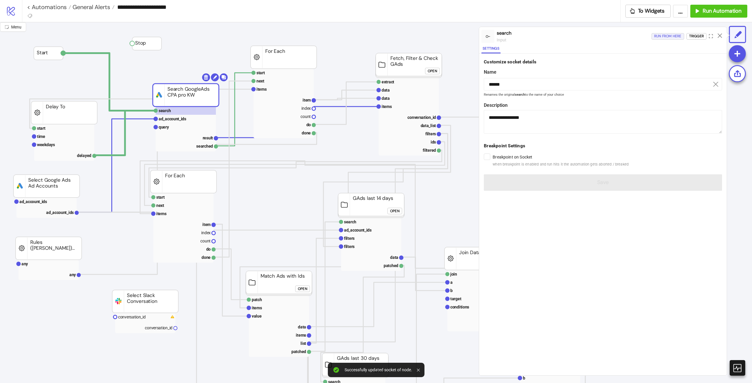
click at [662, 38] on div "Run from here" at bounding box center [667, 36] width 27 height 7
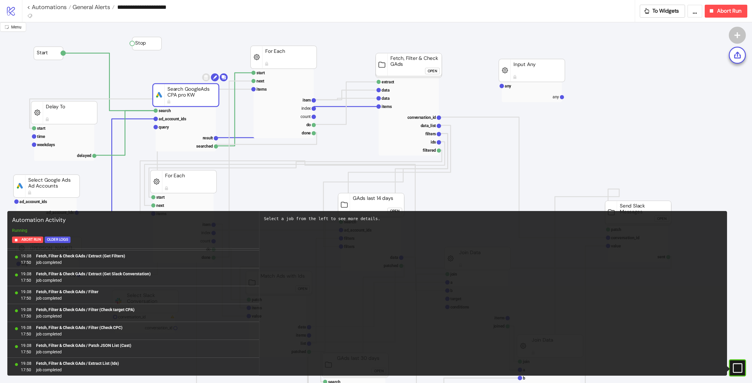
scroll to position [661, 0]
click at [731, 12] on span "Abort Run" at bounding box center [729, 11] width 24 height 7
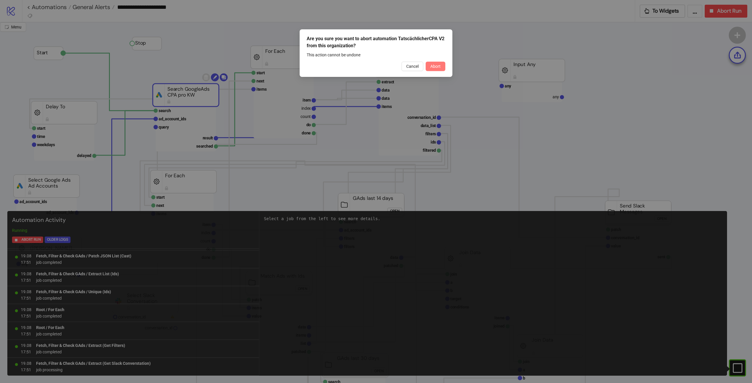
scroll to position [697, 0]
click at [429, 69] on button "Abort" at bounding box center [436, 66] width 20 height 9
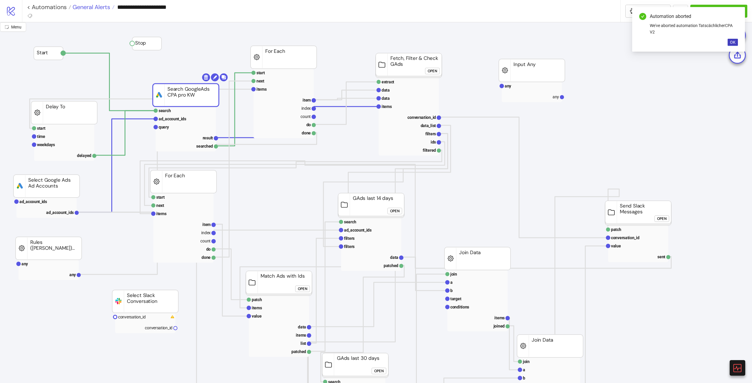
click at [97, 9] on span "General Alerts" at bounding box center [90, 7] width 39 height 8
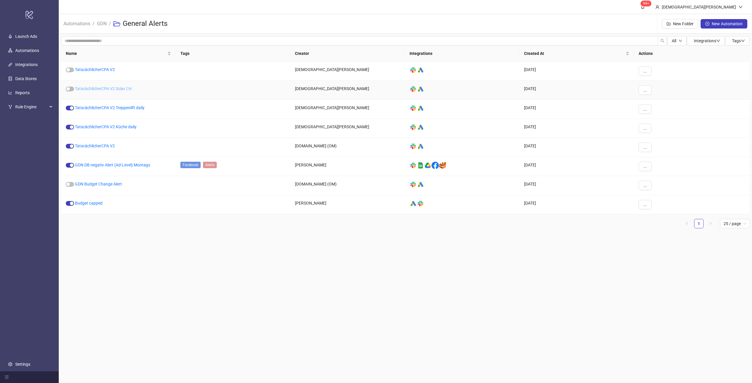
click at [122, 88] on link "TatscächlicherCPA V2 Solar CH" at bounding box center [103, 88] width 57 height 5
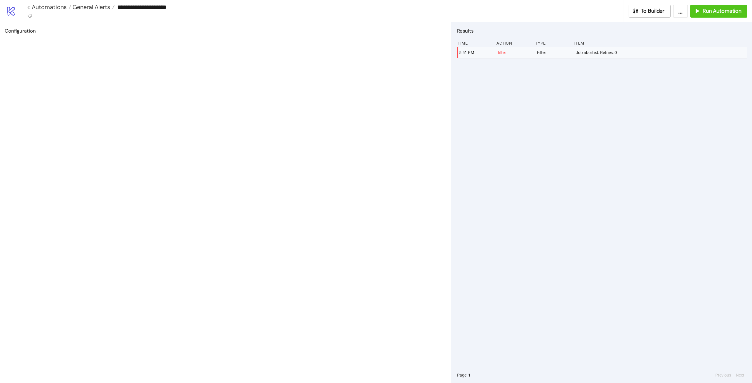
type input "**********"
click at [647, 15] on button "To Builder" at bounding box center [650, 11] width 42 height 13
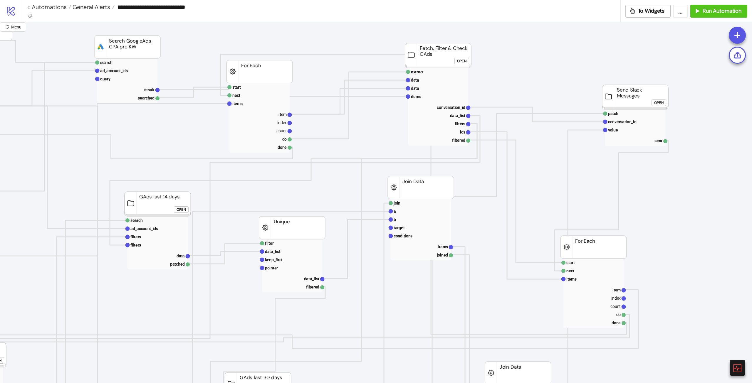
scroll to position [0, 193]
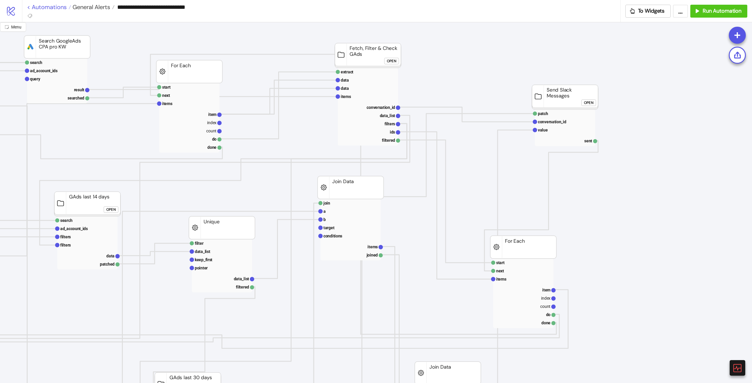
click at [48, 9] on link "< Automations" at bounding box center [49, 7] width 44 height 6
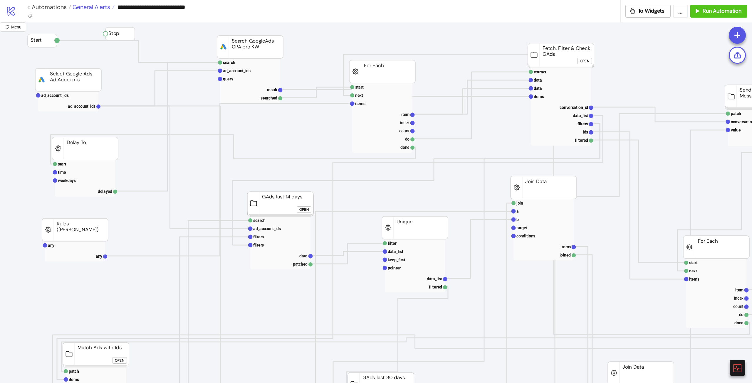
click at [95, 6] on span "General Alerts" at bounding box center [90, 7] width 39 height 8
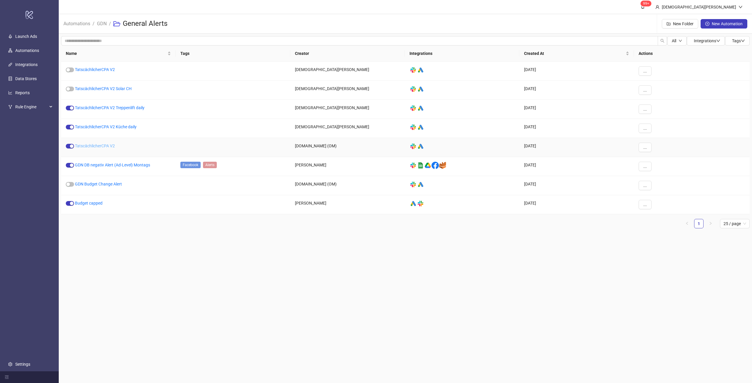
click at [101, 144] on link "TatscächlicherCPA V2" at bounding box center [95, 146] width 40 height 5
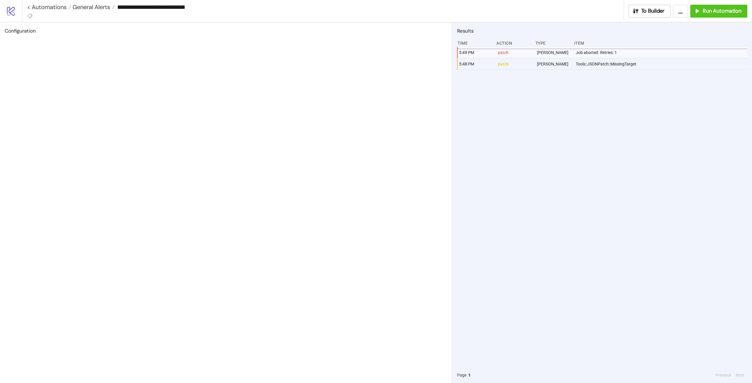
type input "**********"
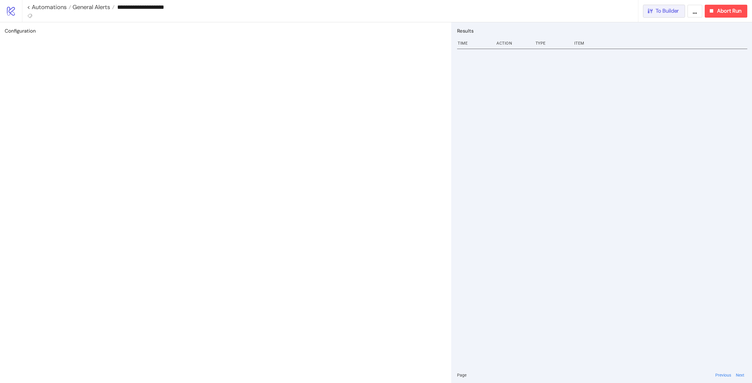
click at [671, 16] on button "To Builder" at bounding box center [664, 11] width 42 height 13
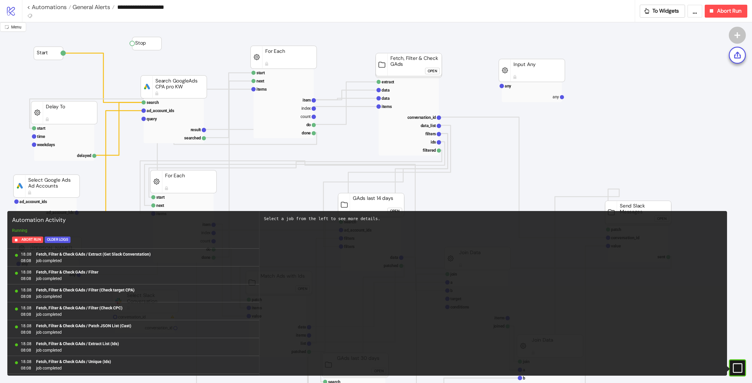
scroll to position [482, 0]
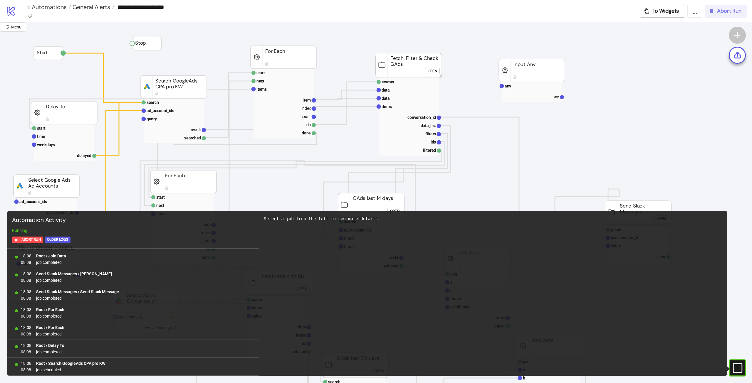
click at [719, 12] on span "Abort Run" at bounding box center [729, 11] width 24 height 7
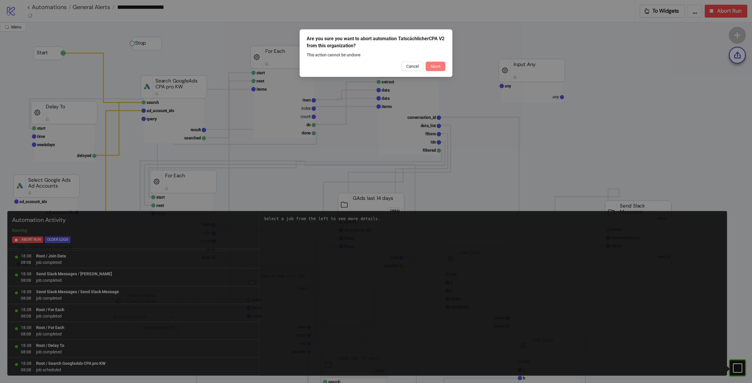
click at [439, 66] on span "Abort" at bounding box center [435, 66] width 10 height 5
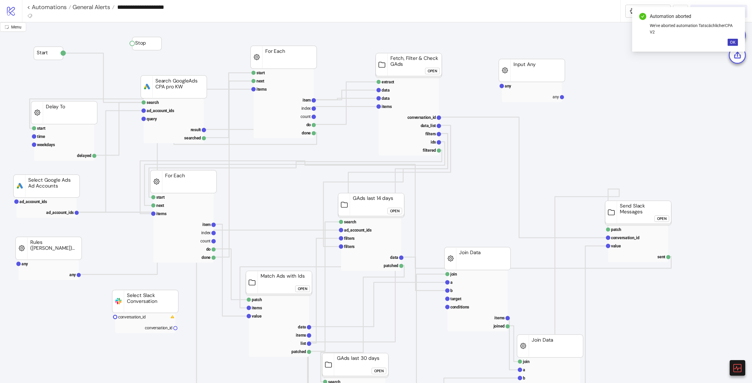
scroll to position [88, 0]
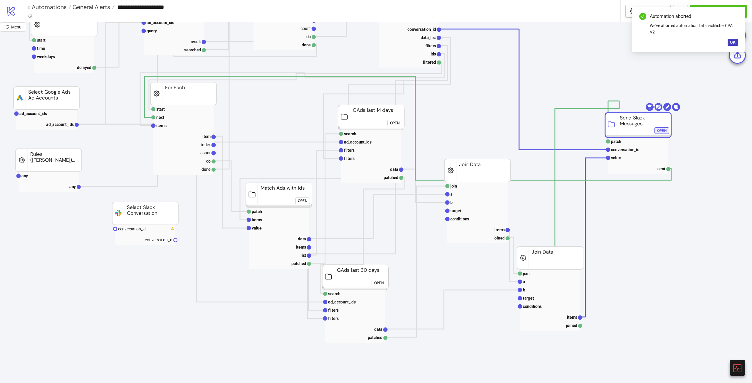
click at [661, 131] on div "Open" at bounding box center [661, 130] width 9 height 7
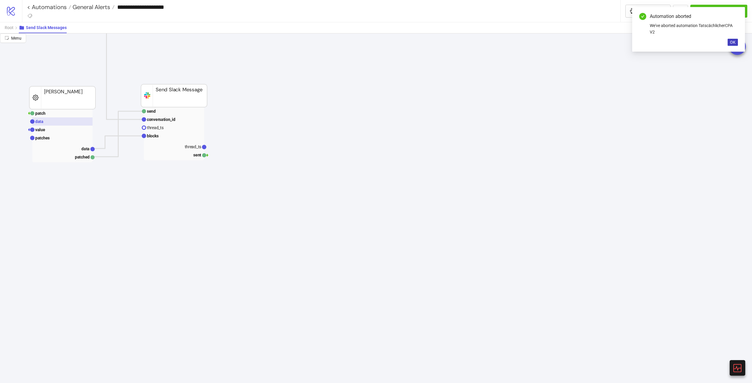
click at [69, 122] on rect at bounding box center [62, 121] width 60 height 8
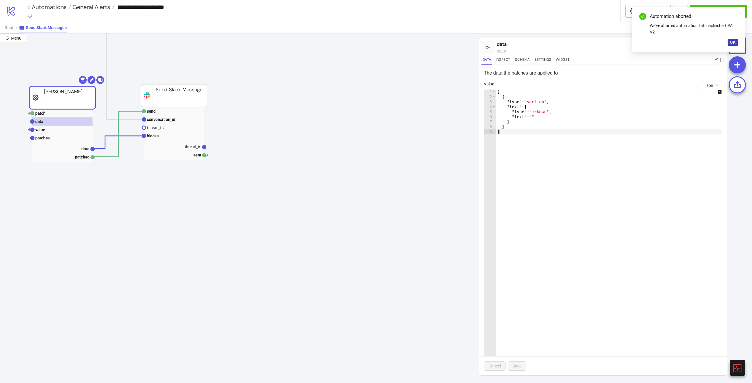
scroll to position [0, 0]
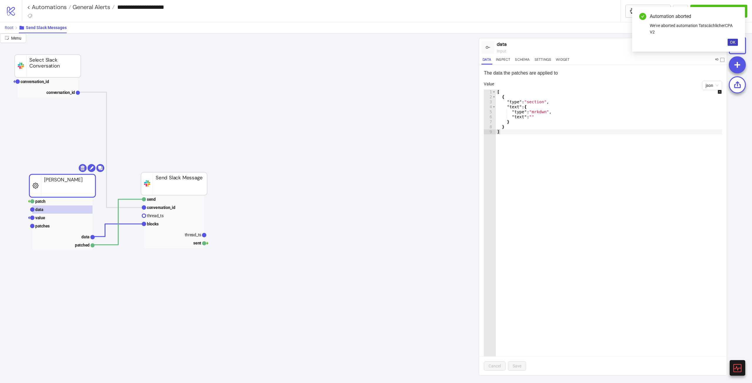
click at [6, 22] on button "Root" at bounding box center [12, 27] width 14 height 11
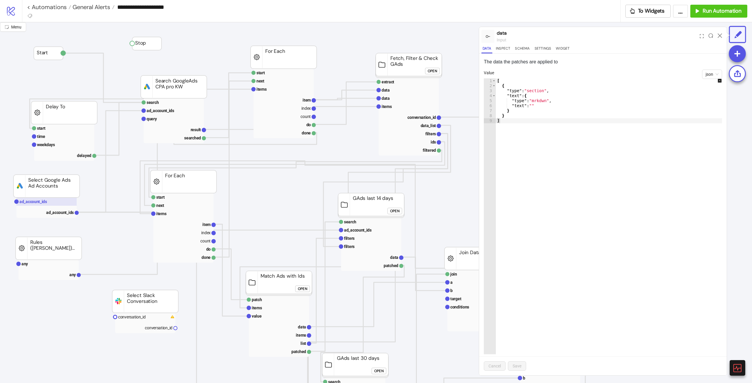
click at [45, 201] on text "ad_account_ids" at bounding box center [33, 201] width 28 height 5
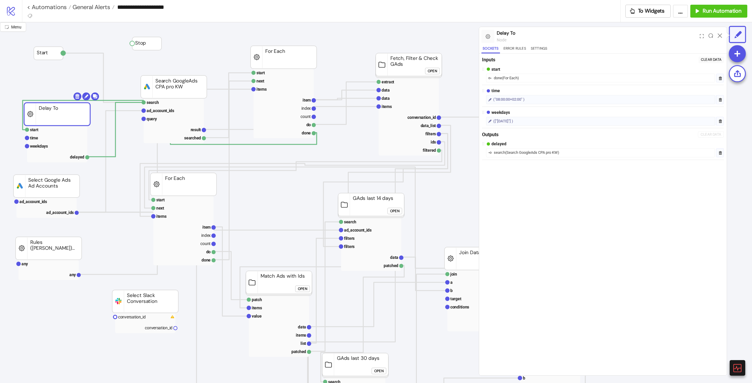
drag, startPoint x: 61, startPoint y: 106, endPoint x: 50, endPoint y: 108, distance: 11.6
click at [48, 140] on rect at bounding box center [52, 138] width 60 height 8
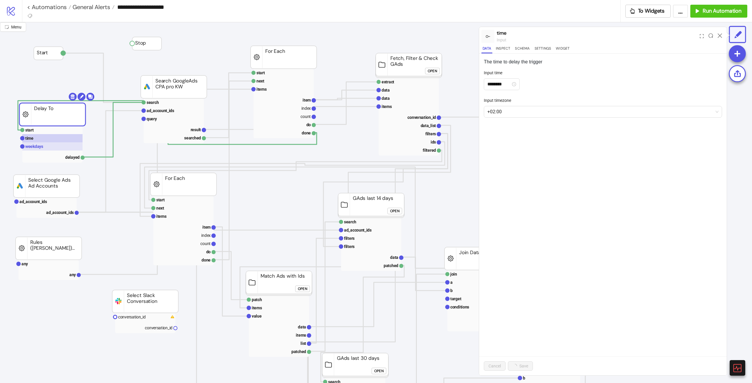
click at [45, 145] on rect at bounding box center [52, 146] width 60 height 8
click at [548, 87] on div "[DATE]" at bounding box center [600, 83] width 230 height 8
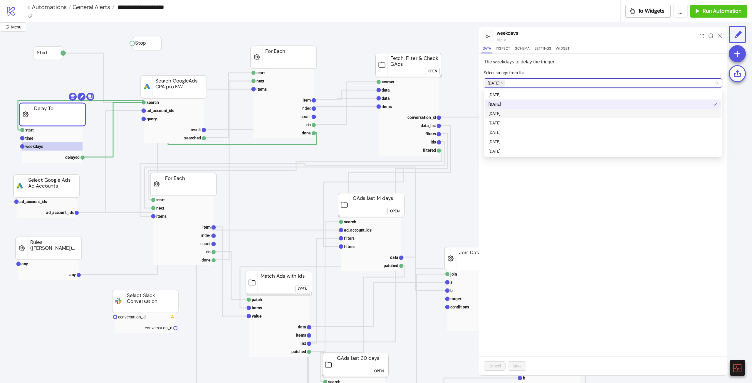
click at [503, 113] on div "[DATE]" at bounding box center [602, 113] width 229 height 6
click at [503, 120] on div "[DATE]" at bounding box center [602, 123] width 229 height 6
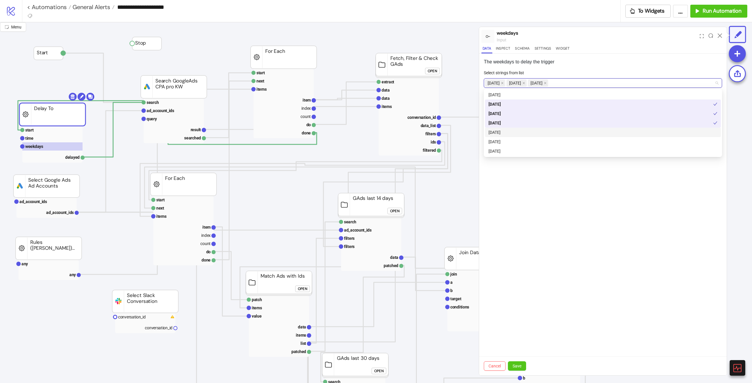
click at [506, 131] on div "[DATE]" at bounding box center [602, 132] width 229 height 6
click at [503, 141] on div "[DATE]" at bounding box center [602, 142] width 229 height 6
click at [504, 152] on div "[DATE]" at bounding box center [602, 151] width 229 height 6
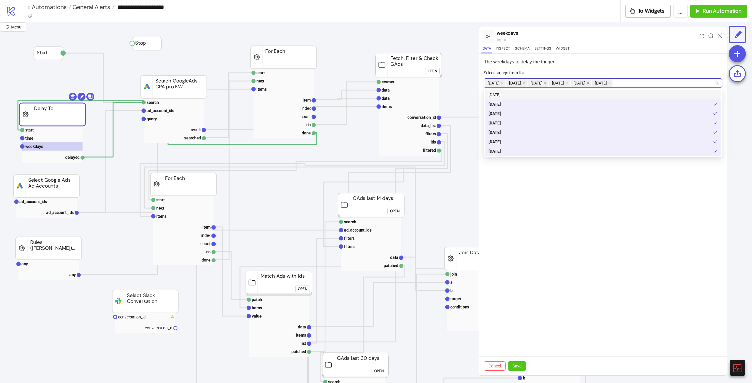
click at [509, 96] on div "[DATE]" at bounding box center [602, 95] width 229 height 6
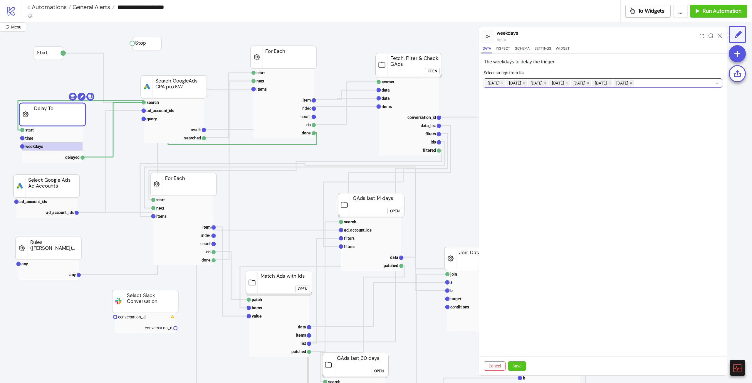
click at [520, 359] on div "Cancel Save" at bounding box center [603, 366] width 248 height 19
drag, startPoint x: 520, startPoint y: 363, endPoint x: 524, endPoint y: 364, distance: 3.6
click at [521, 363] on button "Save" at bounding box center [517, 366] width 18 height 9
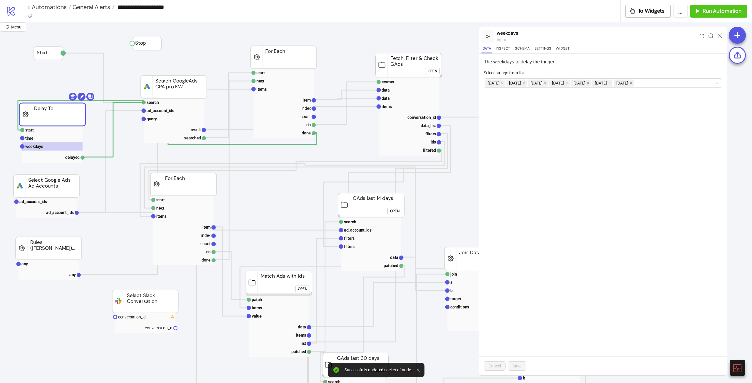
click at [585, 275] on div "The weekdays to delay the trigger Select strings from list [DATE] [DATE] [DATE]…" at bounding box center [603, 215] width 248 height 322
click at [719, 35] on icon at bounding box center [720, 35] width 4 height 4
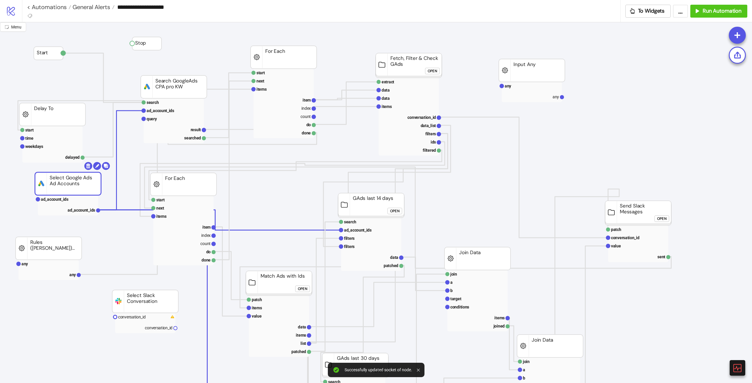
drag, startPoint x: 57, startPoint y: 185, endPoint x: 78, endPoint y: 182, distance: 21.6
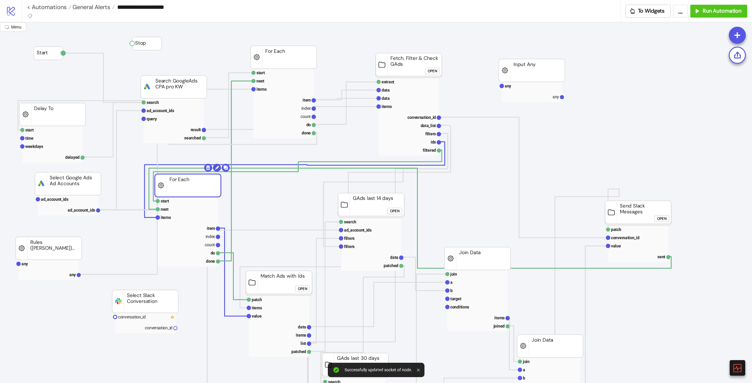
drag, startPoint x: 195, startPoint y: 185, endPoint x: 206, endPoint y: 187, distance: 12.0
drag, startPoint x: 48, startPoint y: 248, endPoint x: 62, endPoint y: 248, distance: 13.2
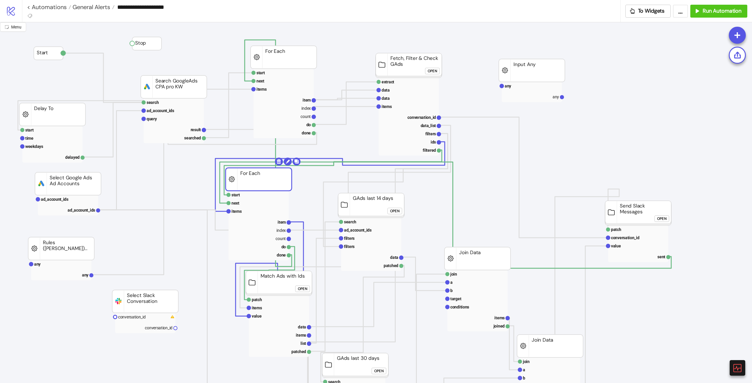
drag, startPoint x: 191, startPoint y: 187, endPoint x: 254, endPoint y: 187, distance: 63.5
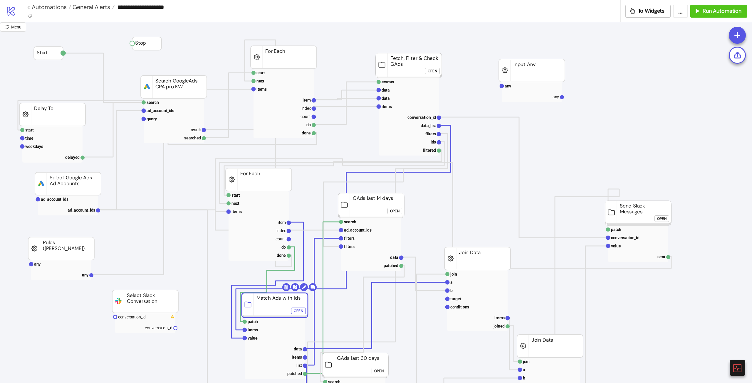
drag, startPoint x: 282, startPoint y: 277, endPoint x: 278, endPoint y: 297, distance: 20.7
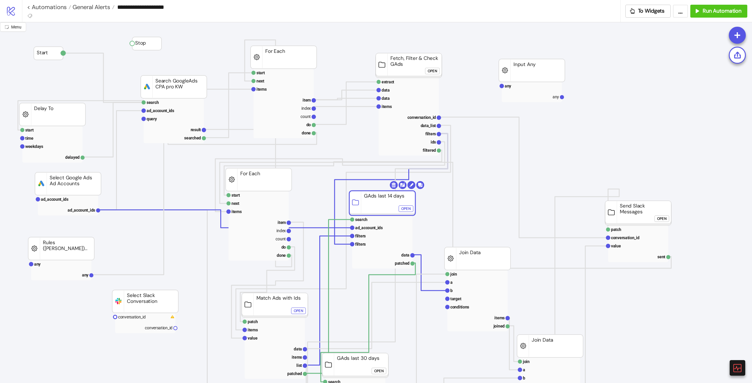
drag, startPoint x: 372, startPoint y: 213, endPoint x: 400, endPoint y: 210, distance: 27.5
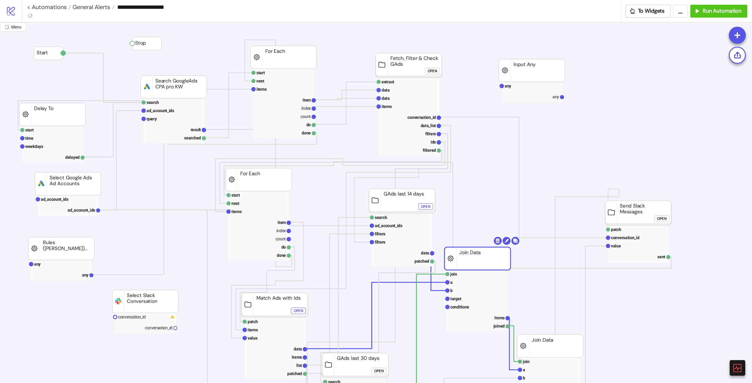
drag, startPoint x: 487, startPoint y: 261, endPoint x: 522, endPoint y: 240, distance: 41.0
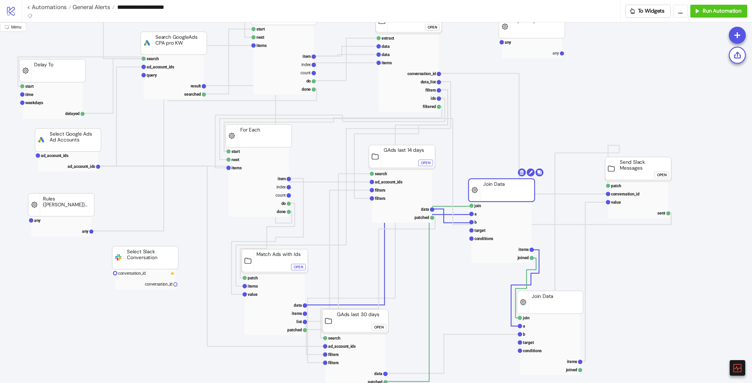
scroll to position [88, 0]
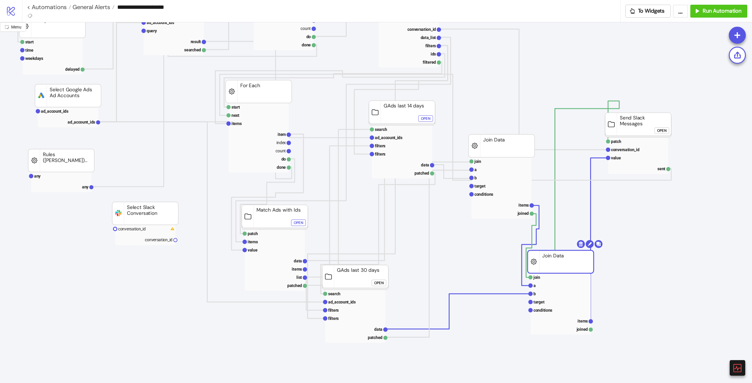
drag, startPoint x: 557, startPoint y: 253, endPoint x: 603, endPoint y: 259, distance: 46.5
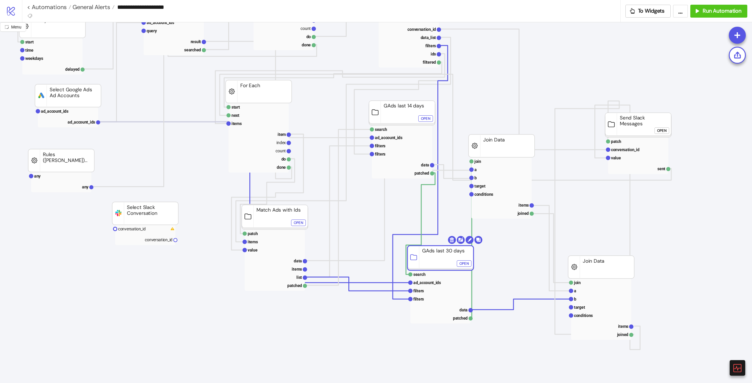
drag, startPoint x: 361, startPoint y: 274, endPoint x: 438, endPoint y: 252, distance: 80.4
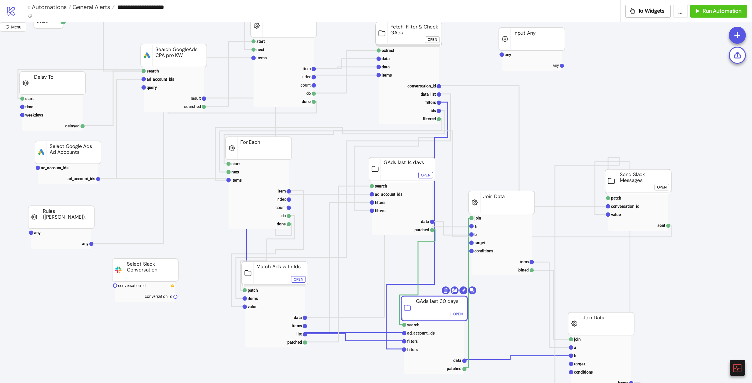
scroll to position [0, 0]
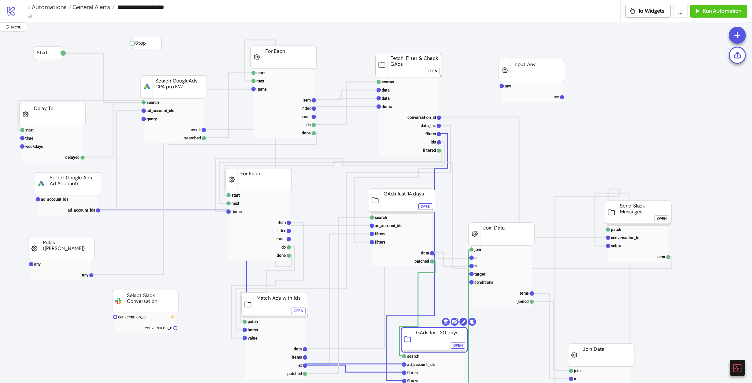
drag, startPoint x: 414, startPoint y: 64, endPoint x: 416, endPoint y: 55, distance: 9.8
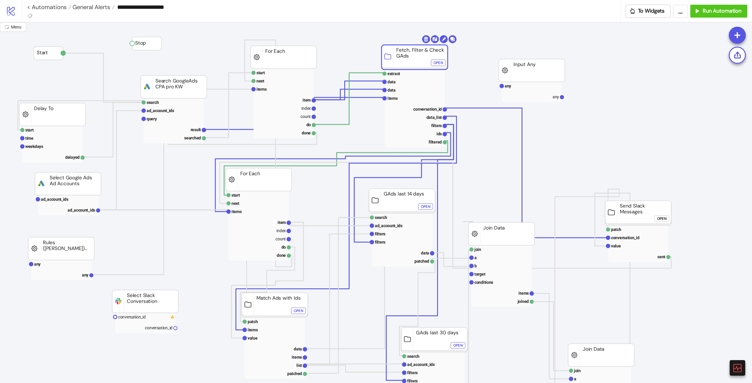
drag, startPoint x: 464, startPoint y: 222, endPoint x: 483, endPoint y: 222, distance: 18.5
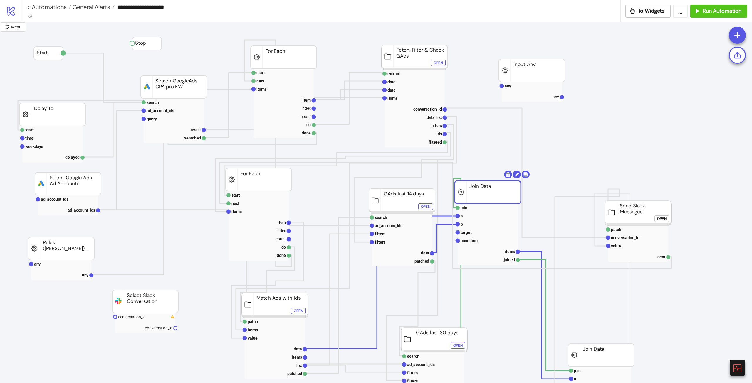
drag, startPoint x: 503, startPoint y: 203, endPoint x: 498, endPoint y: 185, distance: 18.8
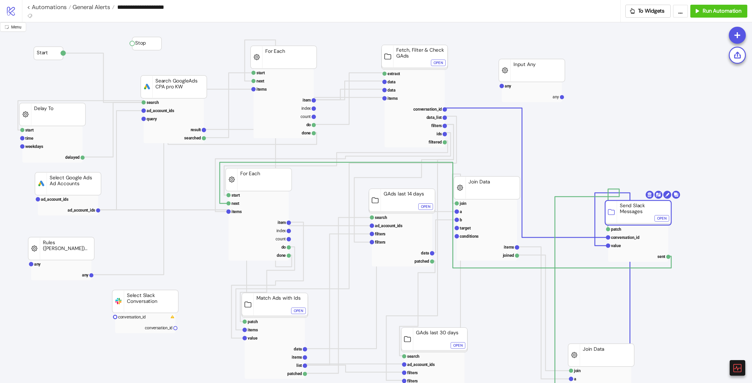
drag, startPoint x: 652, startPoint y: 213, endPoint x: 637, endPoint y: 204, distance: 18.1
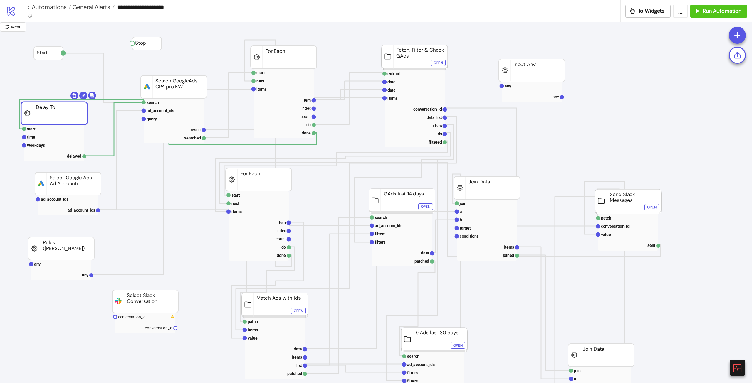
drag, startPoint x: 69, startPoint y: 112, endPoint x: 82, endPoint y: 122, distance: 16.1
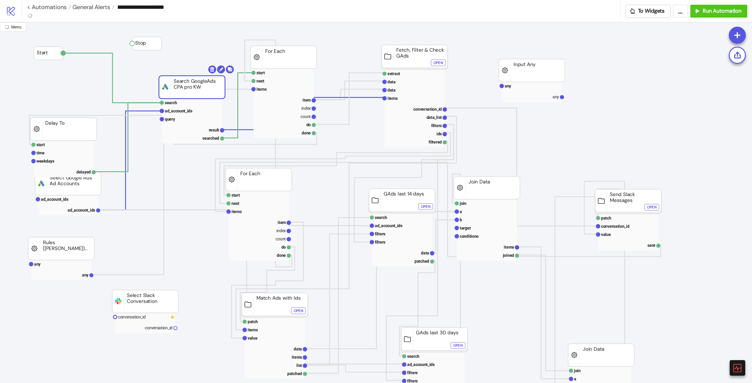
drag, startPoint x: 185, startPoint y: 87, endPoint x: 189, endPoint y: 86, distance: 3.9
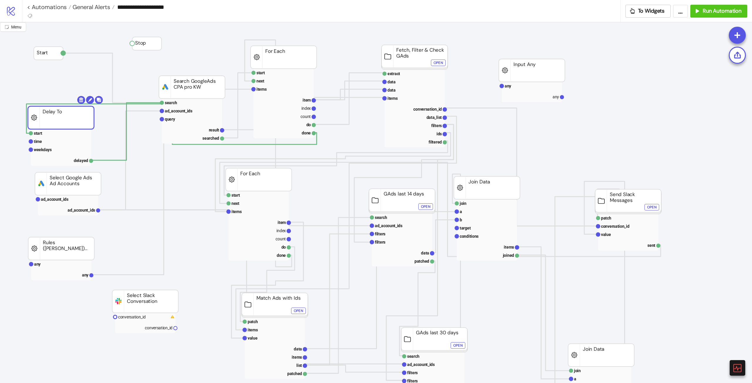
drag, startPoint x: 54, startPoint y: 109, endPoint x: 84, endPoint y: 89, distance: 35.9
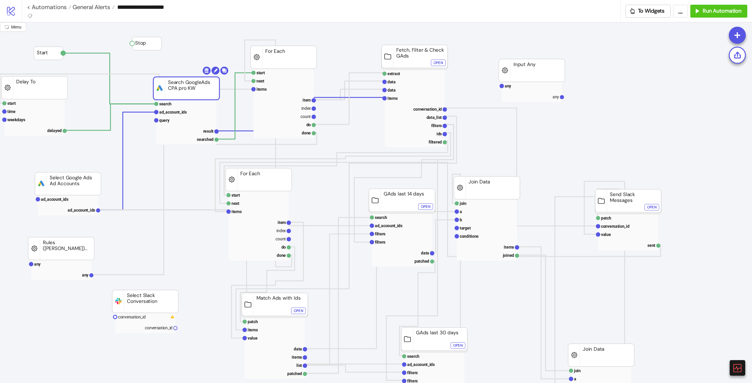
drag, startPoint x: 195, startPoint y: 87, endPoint x: 171, endPoint y: 96, distance: 25.7
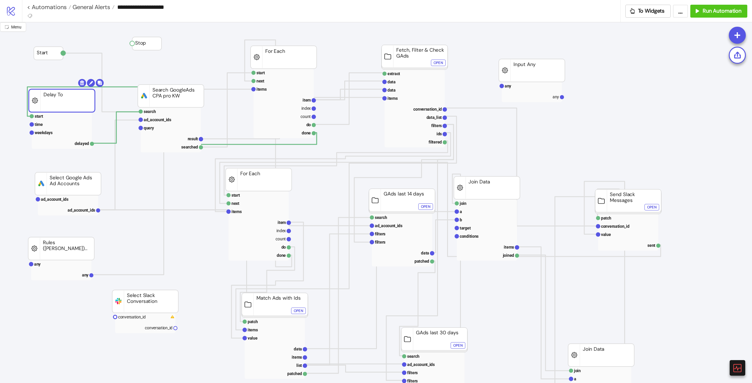
drag, startPoint x: 41, startPoint y: 91, endPoint x: 65, endPoint y: 104, distance: 27.9
click at [179, 118] on rect at bounding box center [171, 120] width 60 height 8
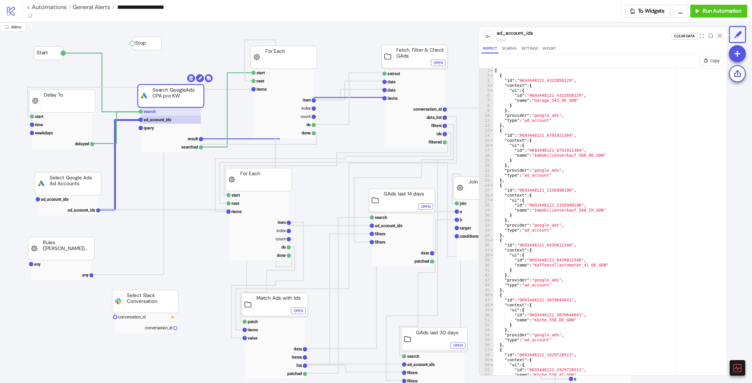
click at [176, 112] on rect at bounding box center [171, 112] width 60 height 8
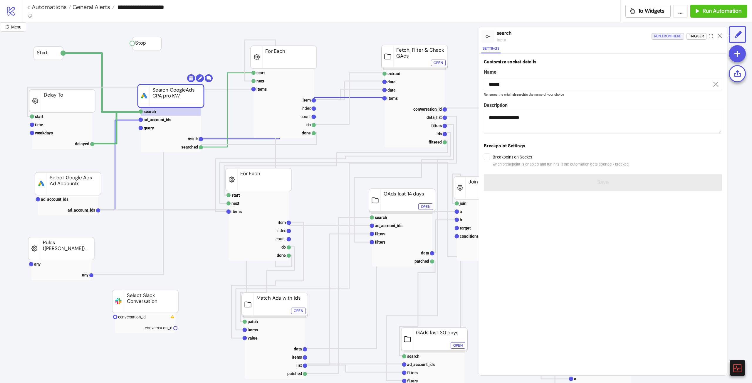
click at [663, 40] on div "Run from here" at bounding box center [667, 36] width 27 height 7
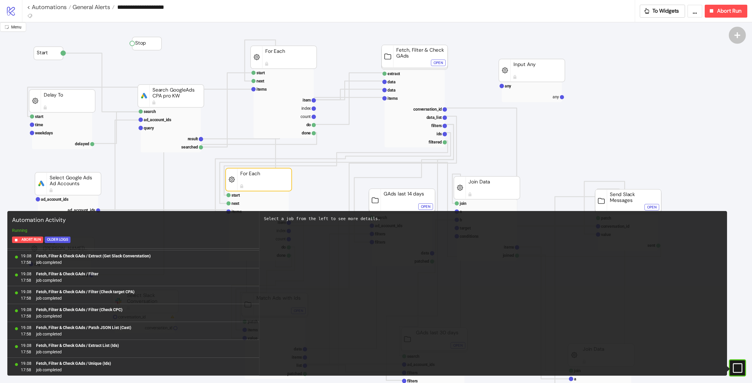
scroll to position [6001, 0]
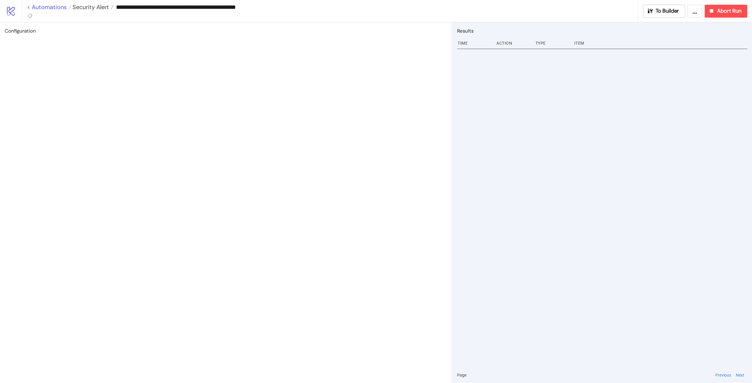
click at [61, 7] on link "< Automations" at bounding box center [49, 7] width 44 height 6
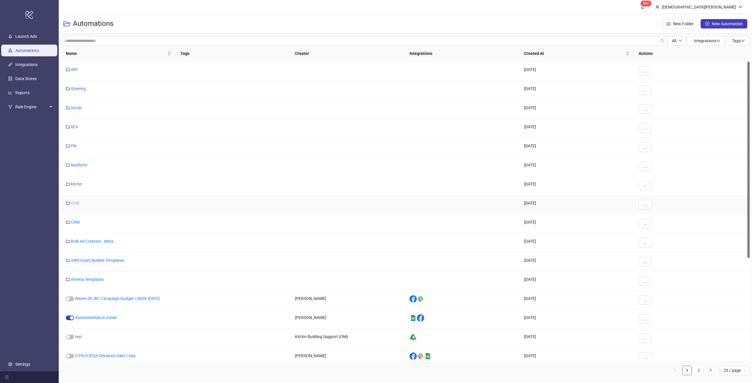
click at [77, 203] on link "GDN" at bounding box center [75, 203] width 9 height 5
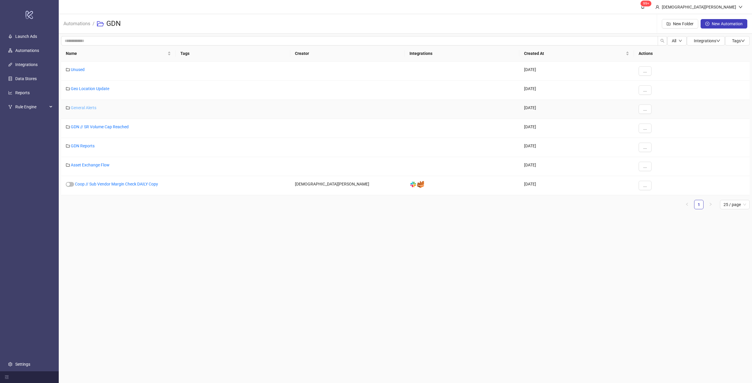
click at [84, 109] on link "General Alerts" at bounding box center [84, 107] width 26 height 5
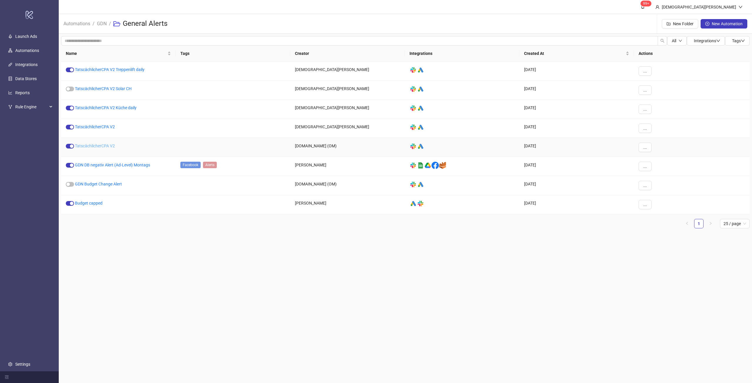
click at [103, 145] on link "TatscächlicherCPA V2" at bounding box center [95, 146] width 40 height 5
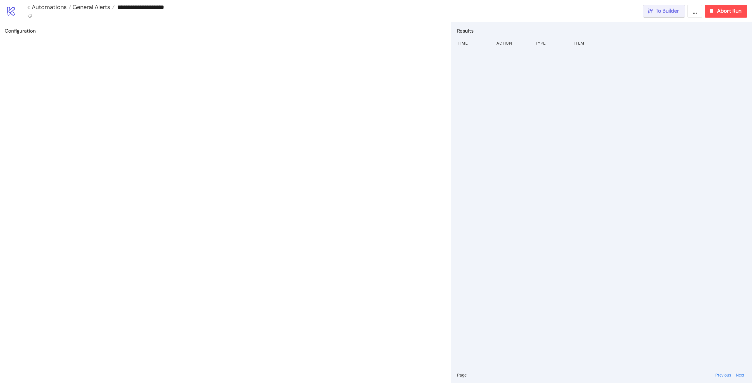
click at [649, 17] on div "**********" at bounding box center [387, 11] width 730 height 22
click at [650, 13] on icon "button" at bounding box center [650, 11] width 6 height 6
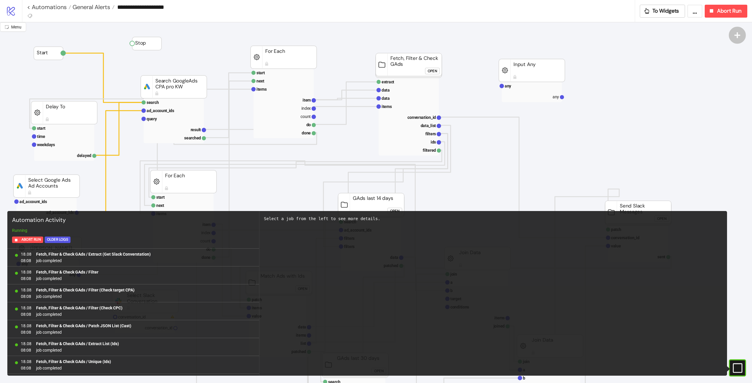
scroll to position [482, 0]
click at [742, 370] on icon "#e9k1n36qviq57_to { animation: e9k1n36qviq57_to__to 2000ms linear infinite norm…" at bounding box center [737, 368] width 10 height 10
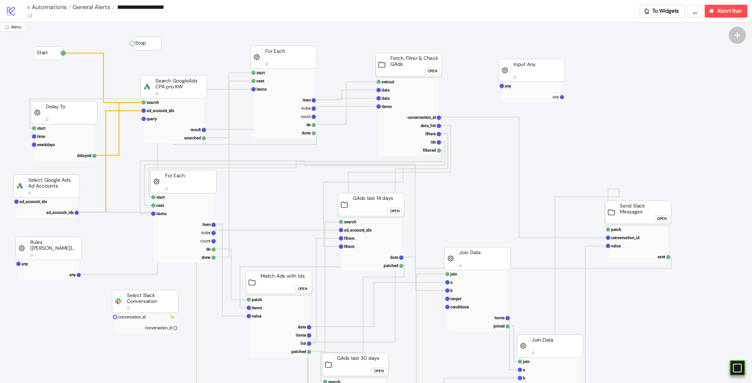
click at [660, 216] on div "Open" at bounding box center [661, 219] width 9 height 7
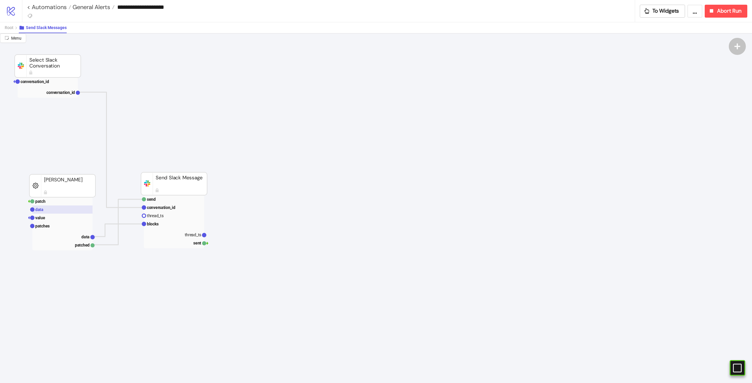
click at [71, 211] on rect at bounding box center [62, 210] width 60 height 8
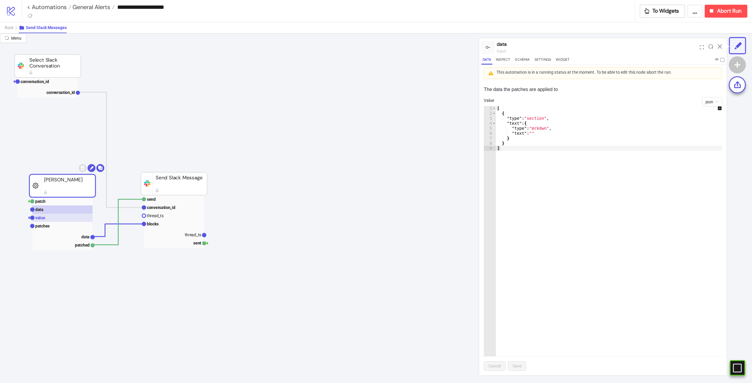
click at [60, 217] on rect at bounding box center [62, 218] width 60 height 8
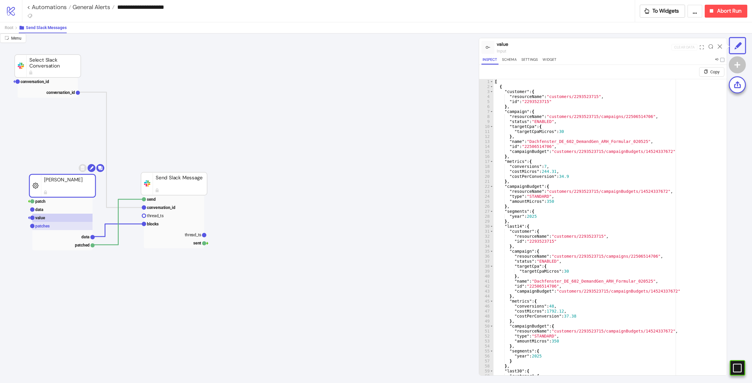
click at [58, 225] on rect at bounding box center [62, 226] width 60 height 8
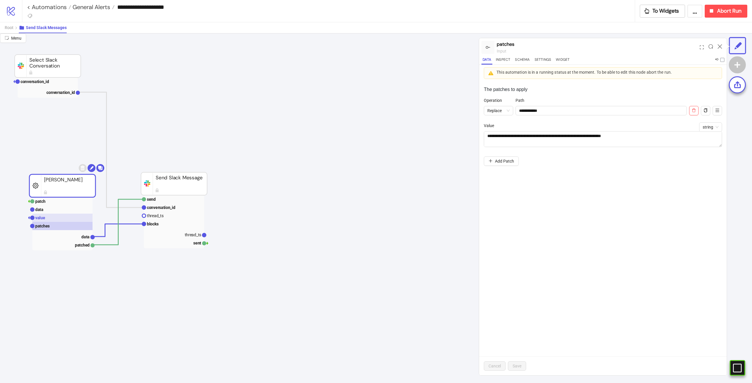
click at [60, 221] on rect at bounding box center [62, 218] width 60 height 8
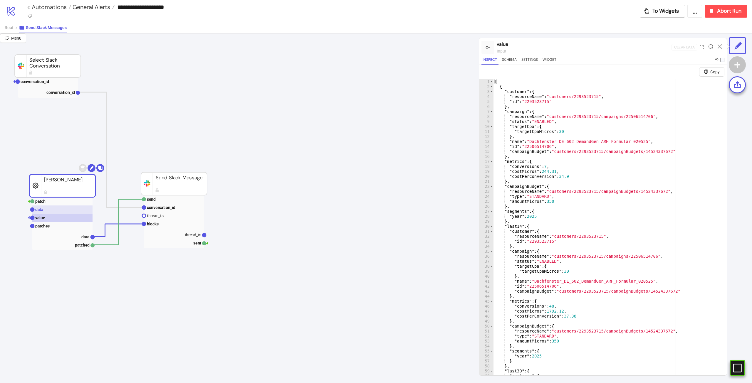
click at [62, 209] on rect at bounding box center [62, 210] width 60 height 8
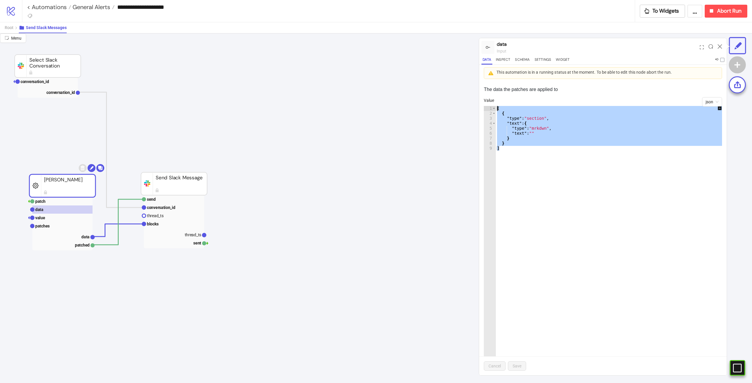
drag, startPoint x: 513, startPoint y: 150, endPoint x: 477, endPoint y: 104, distance: 58.8
click at [477, 104] on div "Menu data input Data Inspect Schema Settings Widget This automation is in a run…" at bounding box center [376, 208] width 752 height 350
click at [644, 226] on div "[ { "type" : "section" , "text" : { "type" : "mrkdwn" , "text" : "" } } ]" at bounding box center [612, 244] width 232 height 276
type textarea "*"
